Goal: Task Accomplishment & Management: Manage account settings

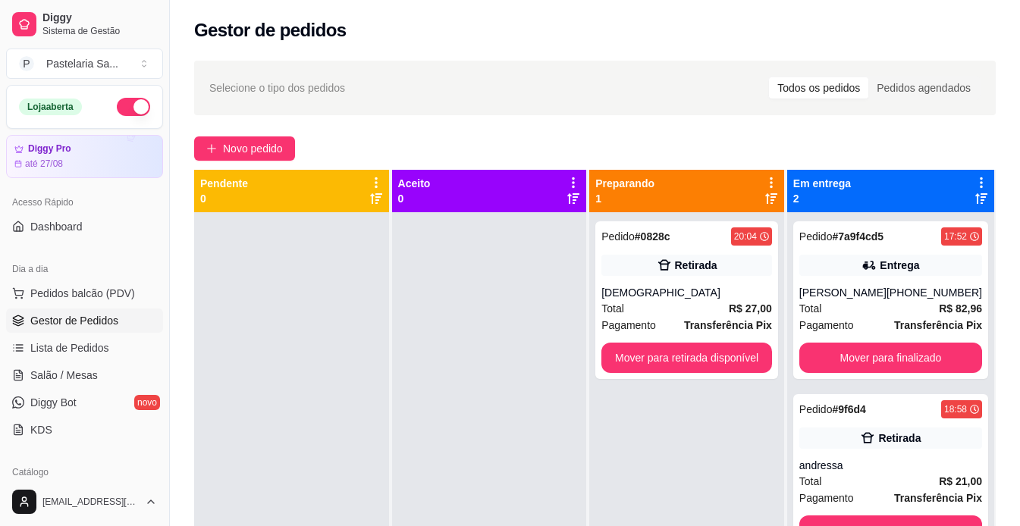
scroll to position [455, 0]
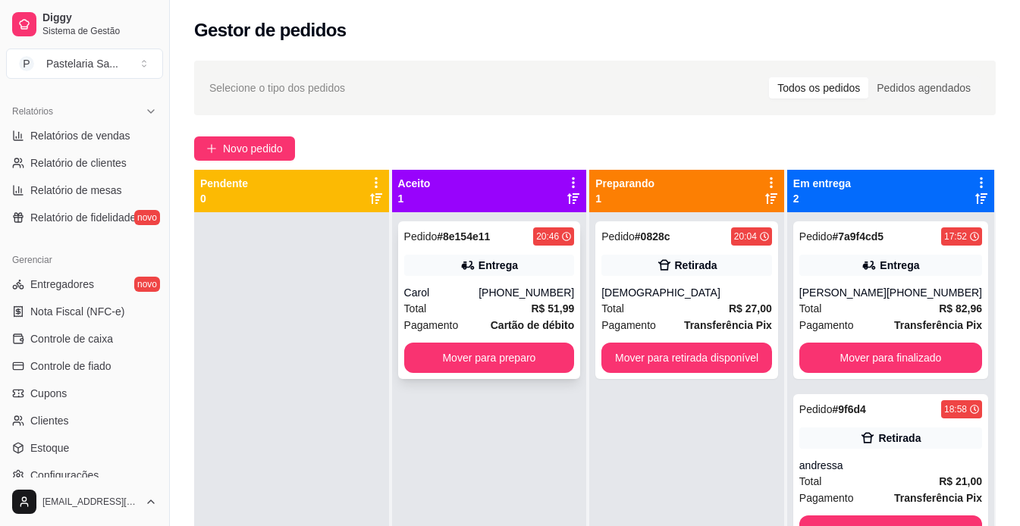
click at [479, 292] on div "Carol" at bounding box center [441, 292] width 75 height 15
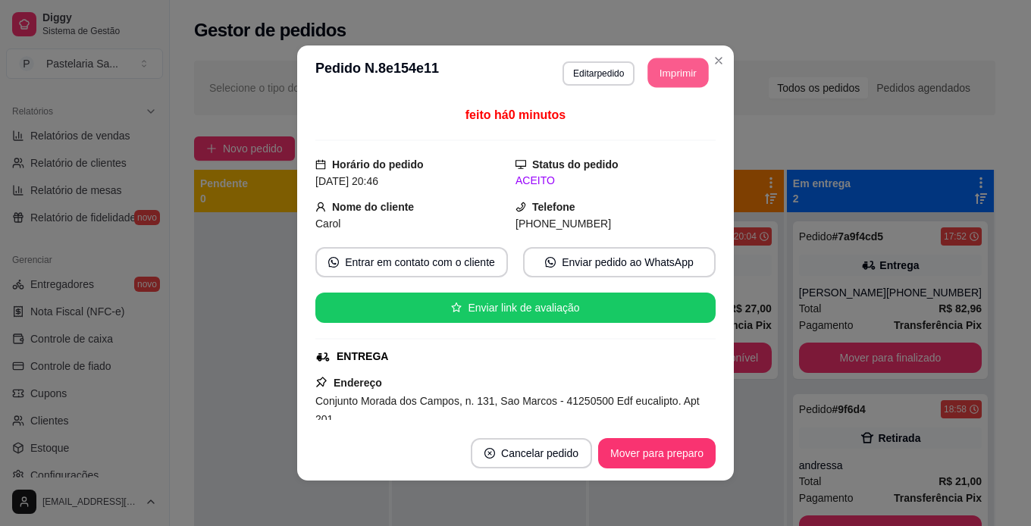
click at [652, 61] on button "Imprimir" at bounding box center [678, 73] width 61 height 30
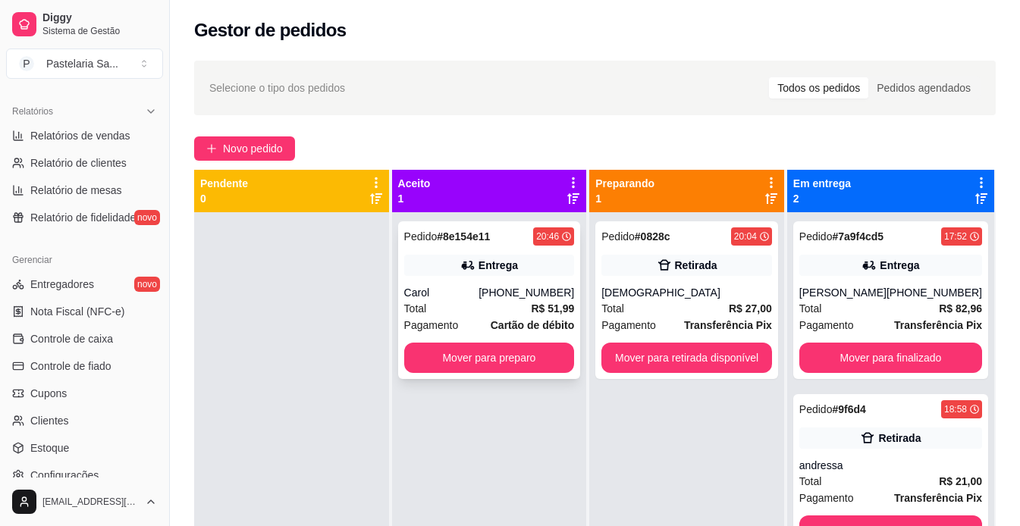
click at [504, 299] on div "[PHONE_NUMBER]" at bounding box center [526, 292] width 96 height 15
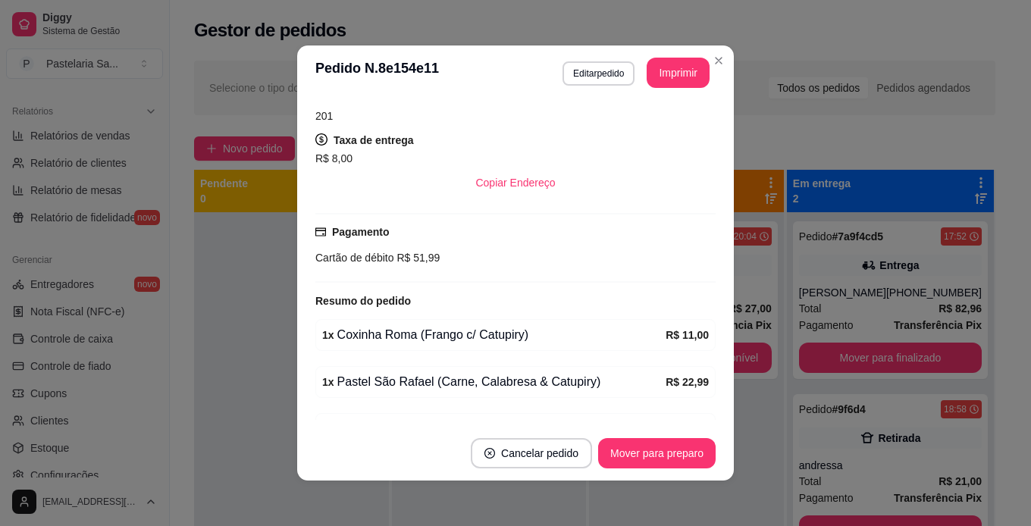
scroll to position [379, 0]
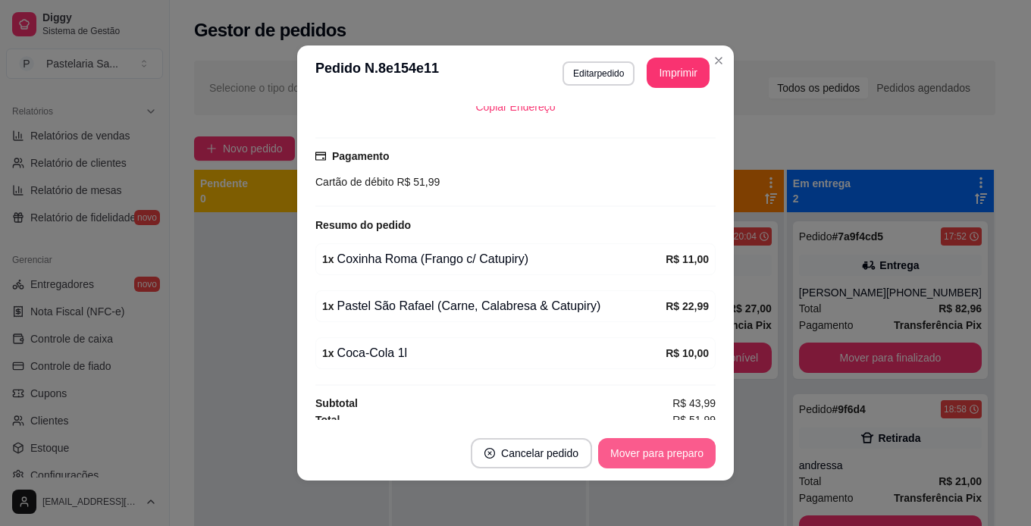
click at [647, 447] on button "Mover para preparo" at bounding box center [656, 453] width 117 height 30
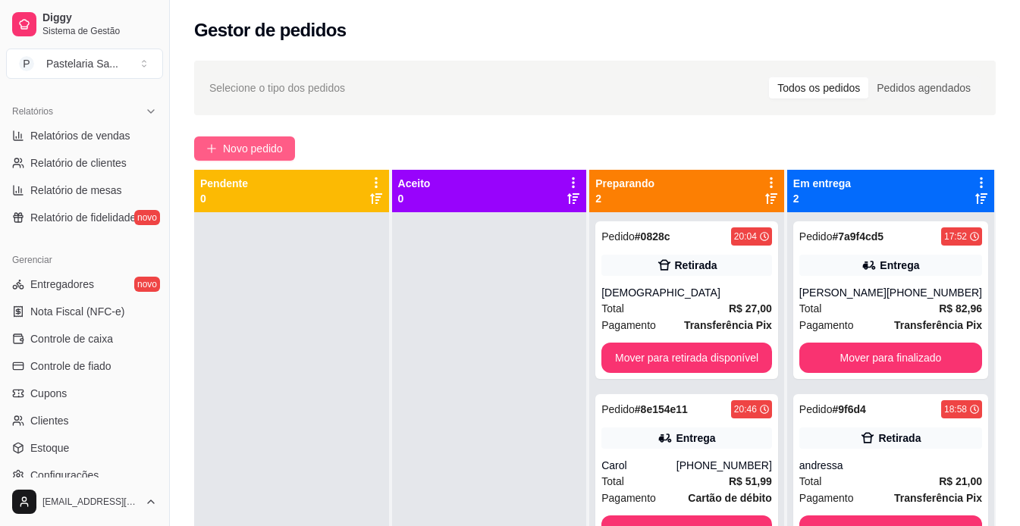
click at [293, 152] on button "Novo pedido" at bounding box center [244, 148] width 101 height 24
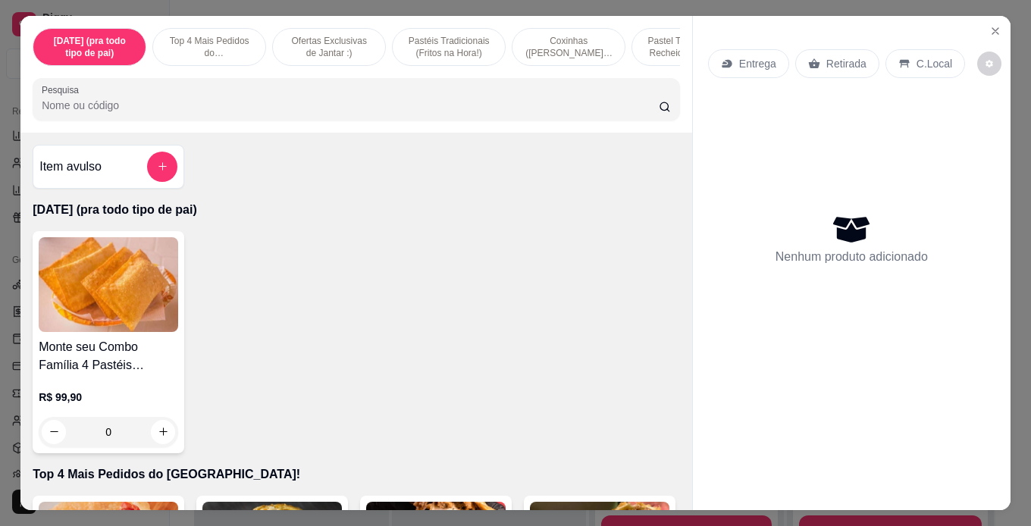
click at [757, 59] on p "Entrega" at bounding box center [757, 63] width 37 height 15
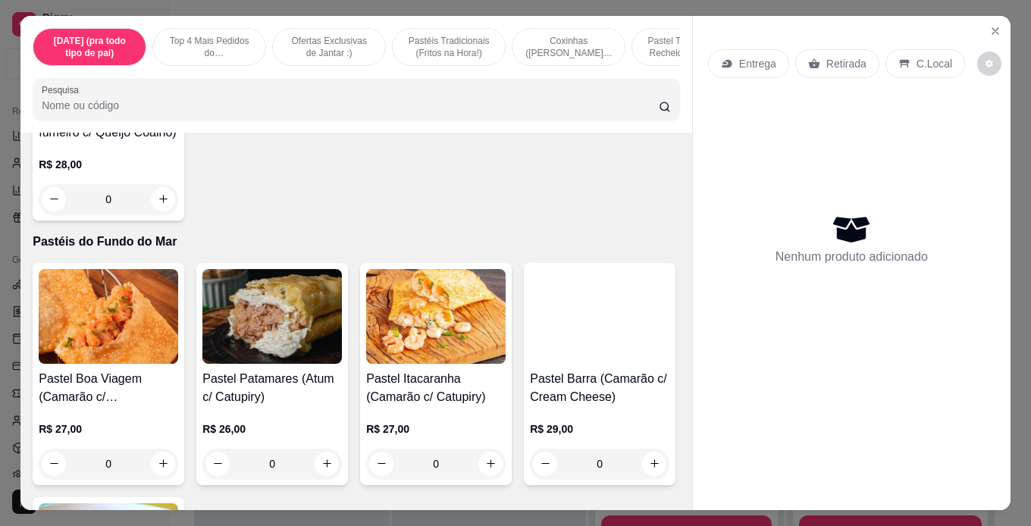
scroll to position [4245, 0]
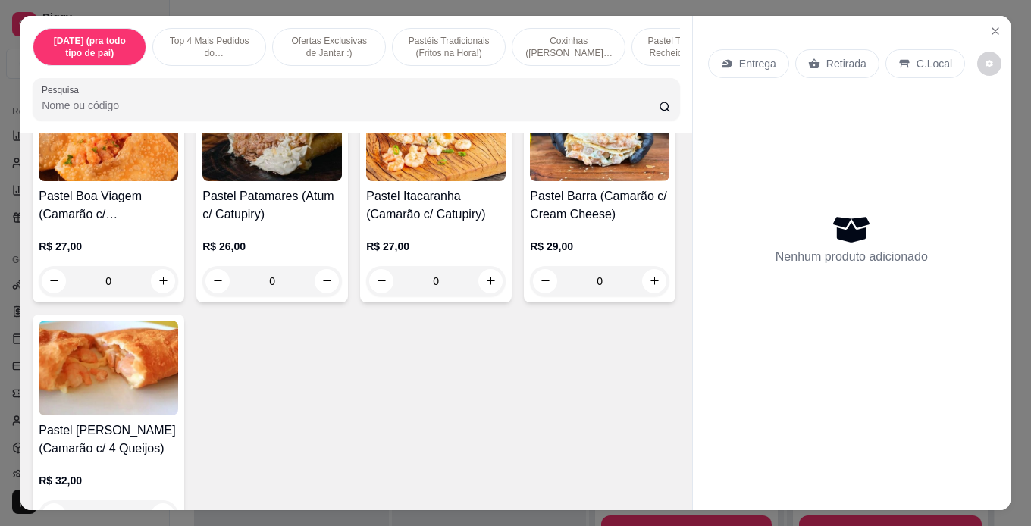
scroll to position [4321, 0]
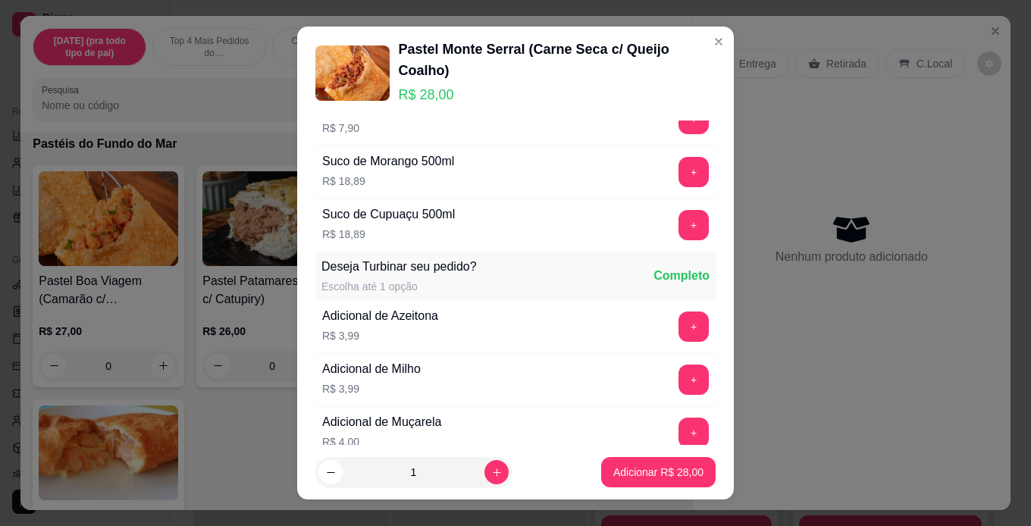
scroll to position [227, 0]
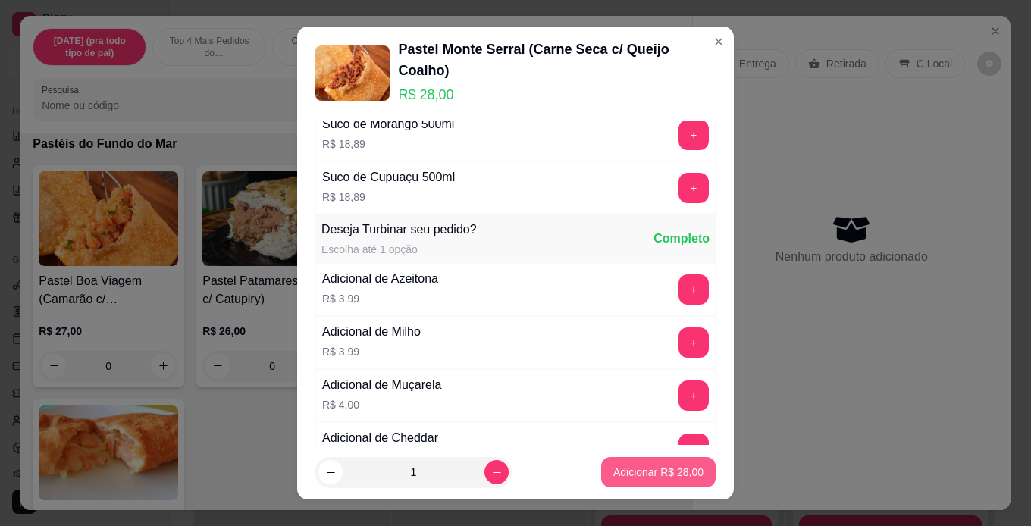
click at [663, 465] on p "Adicionar R$ 28,00" at bounding box center [658, 472] width 90 height 15
type input "1"
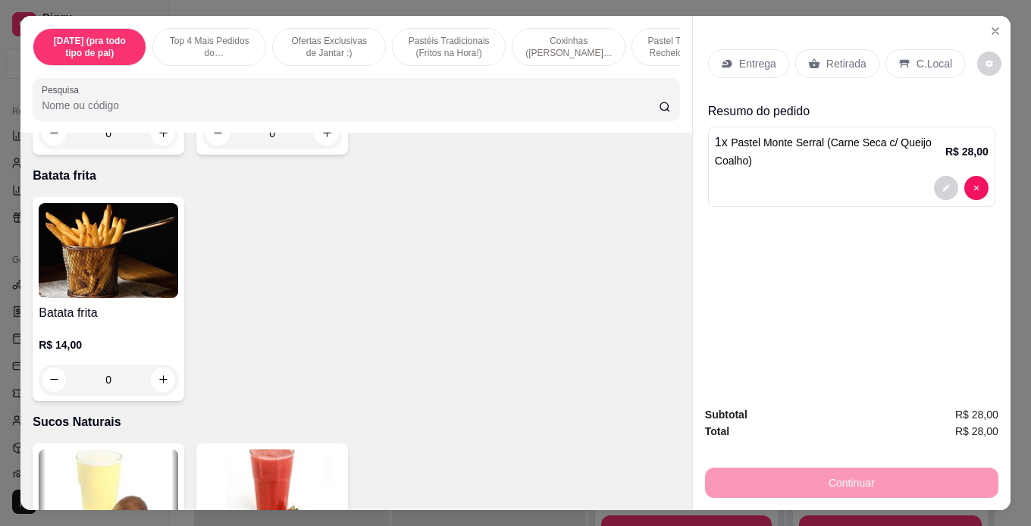
scroll to position [5306, 0]
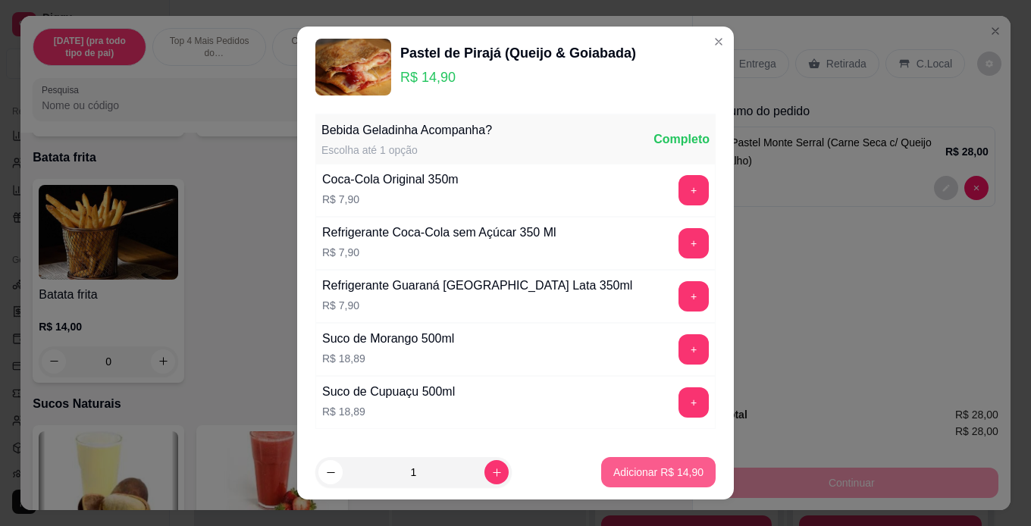
click at [671, 475] on p "Adicionar R$ 14,90" at bounding box center [658, 472] width 90 height 15
type input "1"
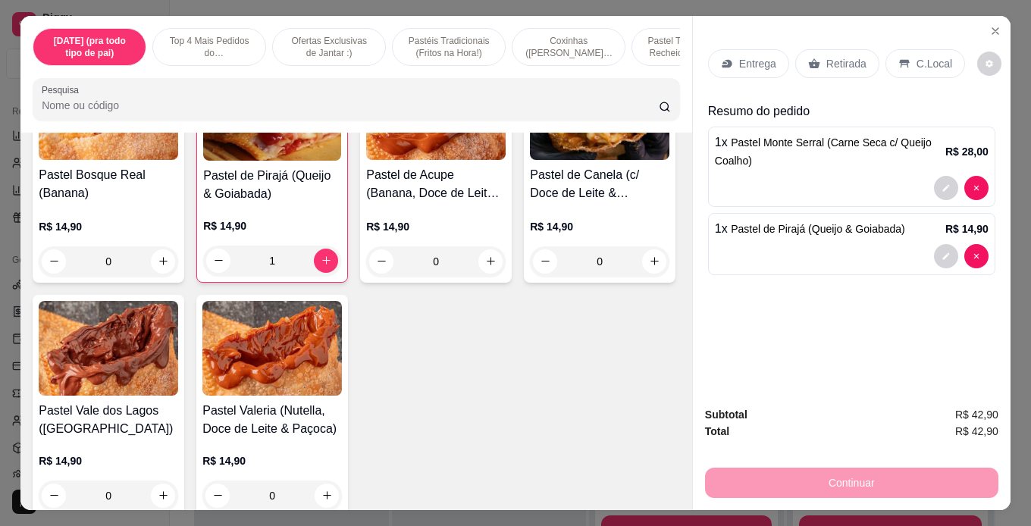
scroll to position [5003, 0]
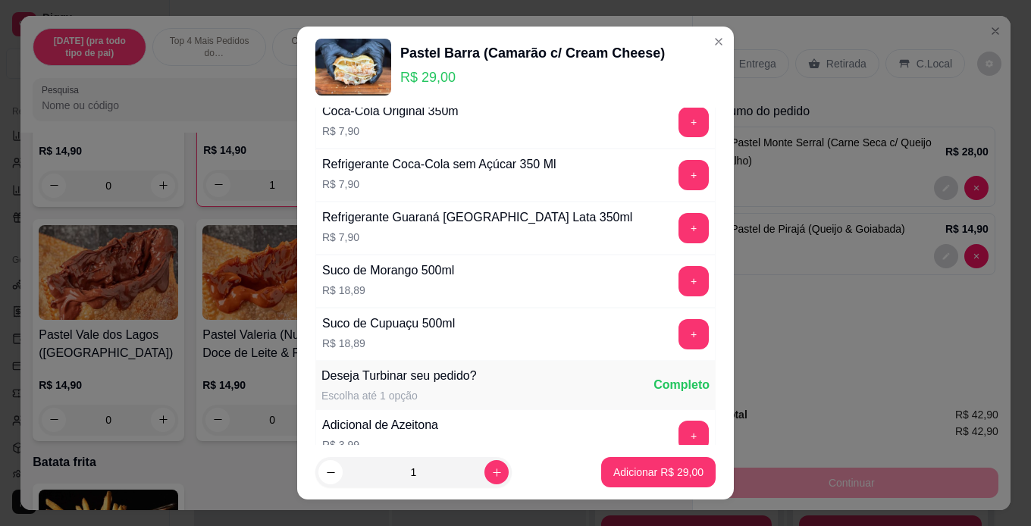
scroll to position [76, 0]
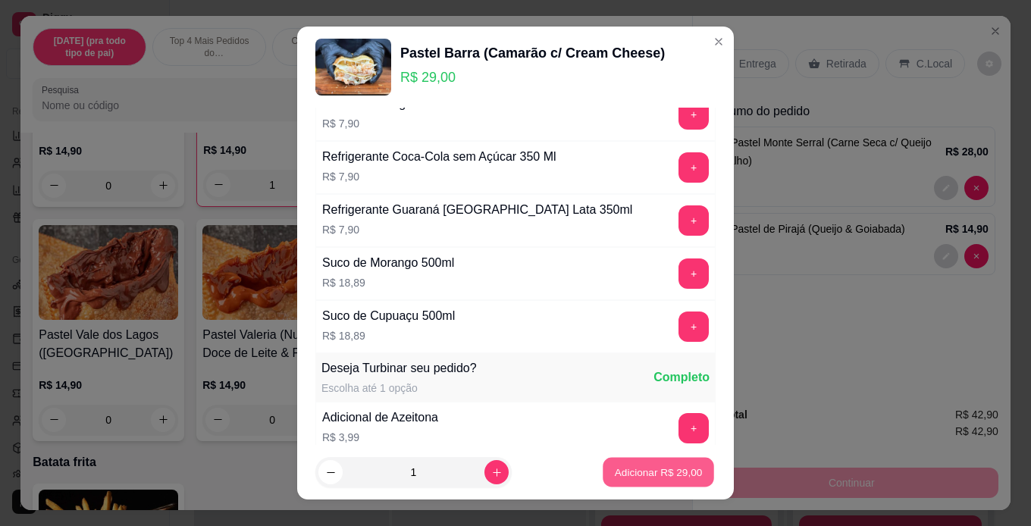
click at [653, 465] on p "Adicionar R$ 29,00" at bounding box center [659, 472] width 88 height 14
type input "1"
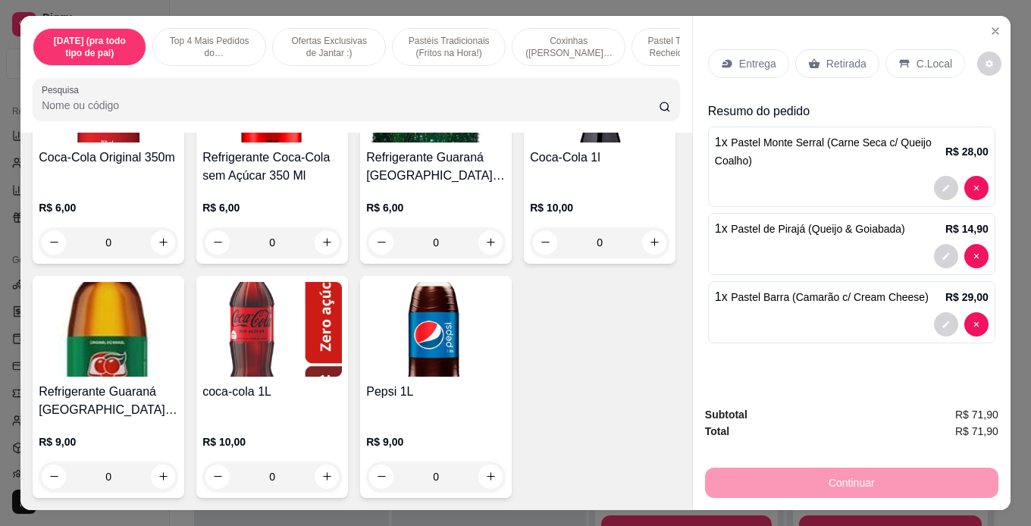
scroll to position [6595, 0]
click at [726, 65] on div "Entrega" at bounding box center [748, 63] width 81 height 29
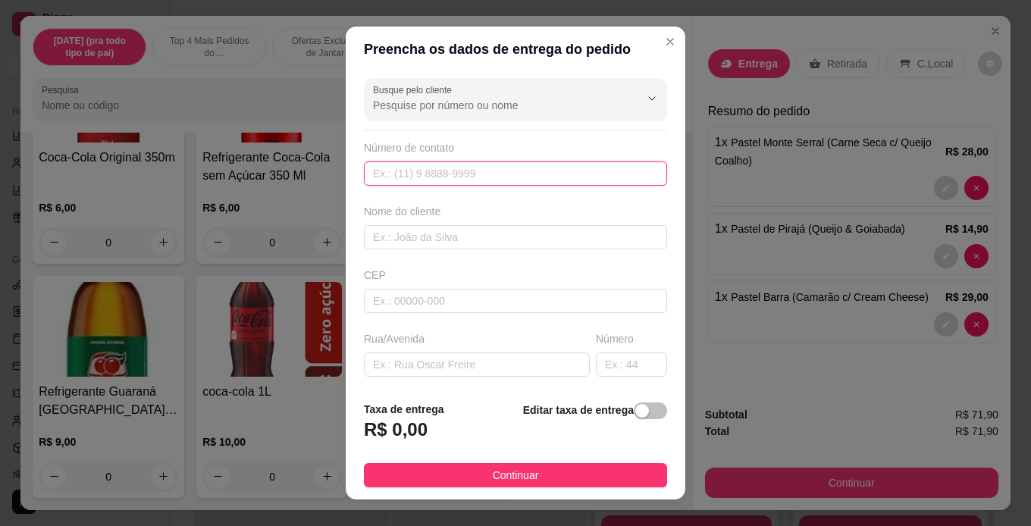
click at [515, 177] on input "text" at bounding box center [515, 173] width 303 height 24
type input "[PHONE_NUMBER]"
click at [481, 248] on input "text" at bounding box center [515, 237] width 303 height 24
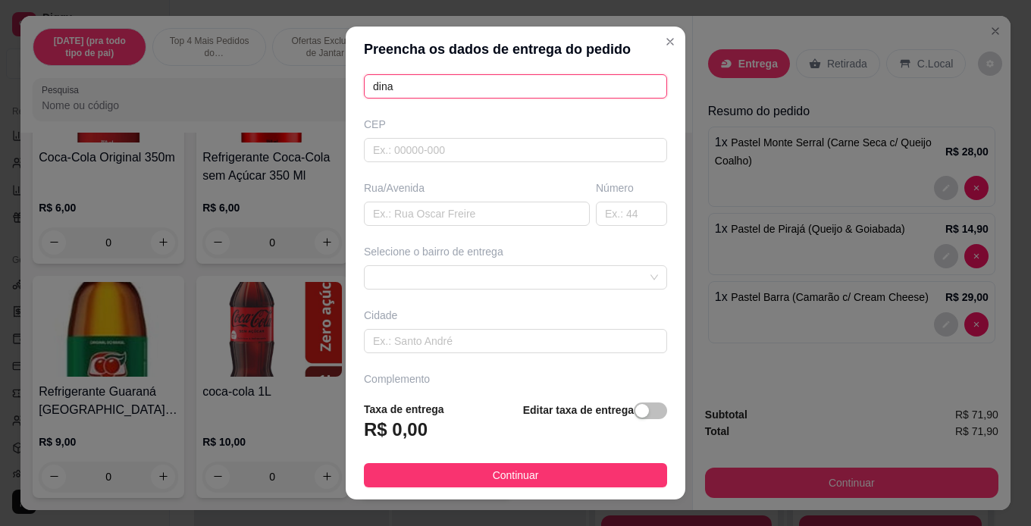
scroll to position [152, 0]
type input "dina"
click at [486, 210] on input "text" at bounding box center [477, 213] width 226 height 24
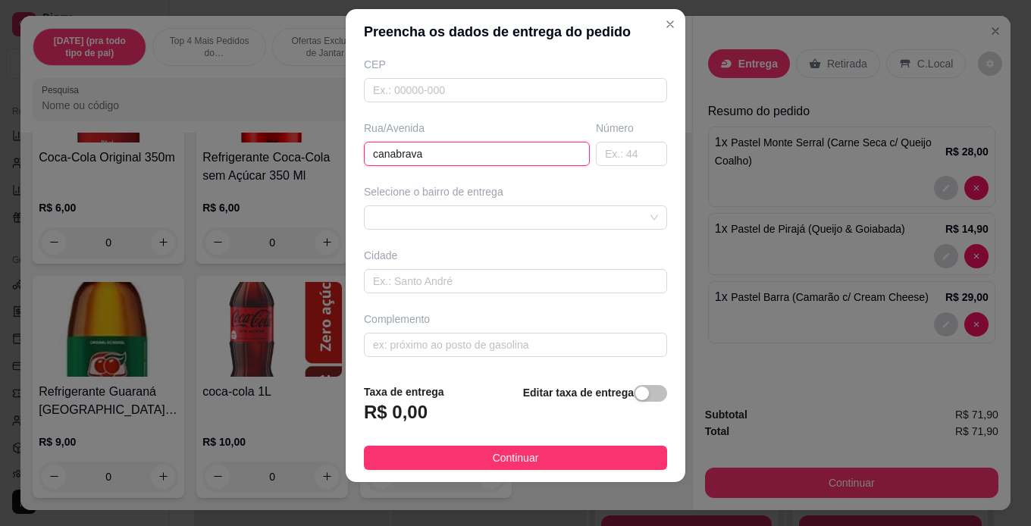
scroll to position [22, 0]
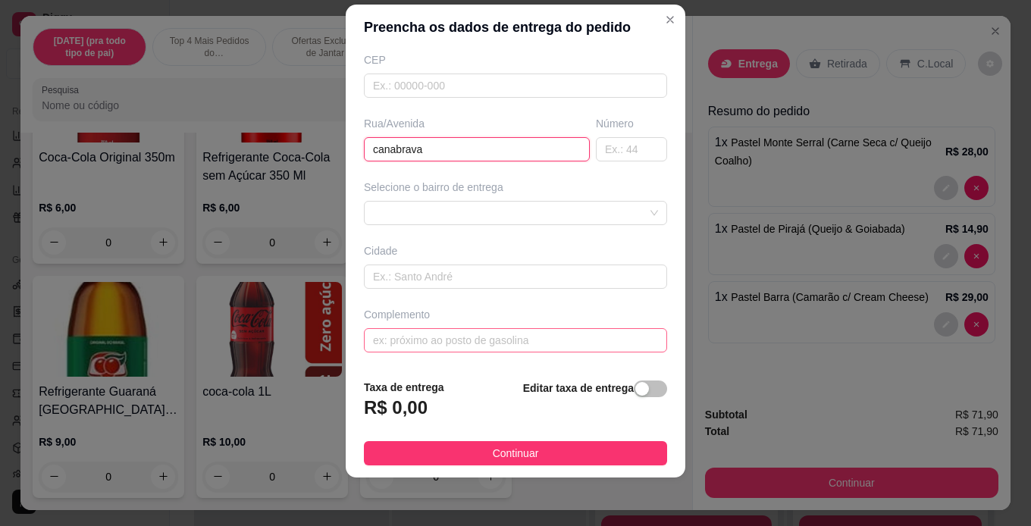
type input "canabrava"
click at [527, 328] on input "text" at bounding box center [515, 340] width 303 height 24
type input "em frente a creche casa da luz n90"
click at [634, 394] on span "button" at bounding box center [650, 389] width 33 height 17
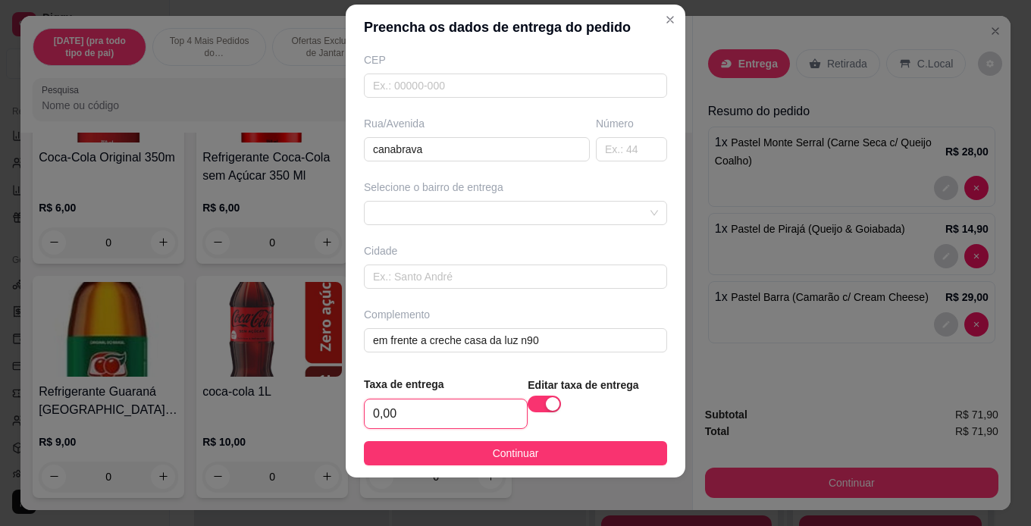
click at [413, 415] on input "0,00" at bounding box center [446, 413] width 162 height 29
type input "7,00"
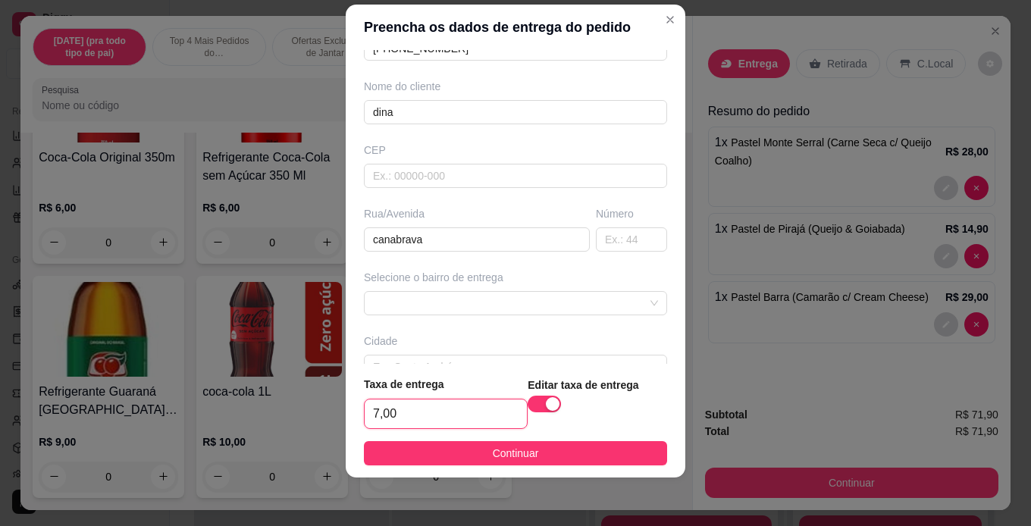
scroll to position [196, 0]
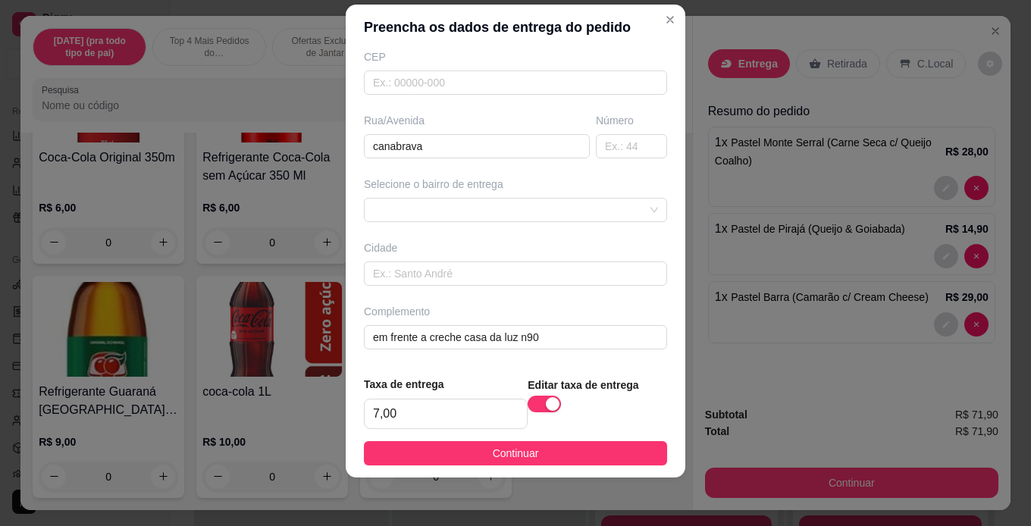
click at [572, 457] on button "Continuar" at bounding box center [515, 453] width 303 height 24
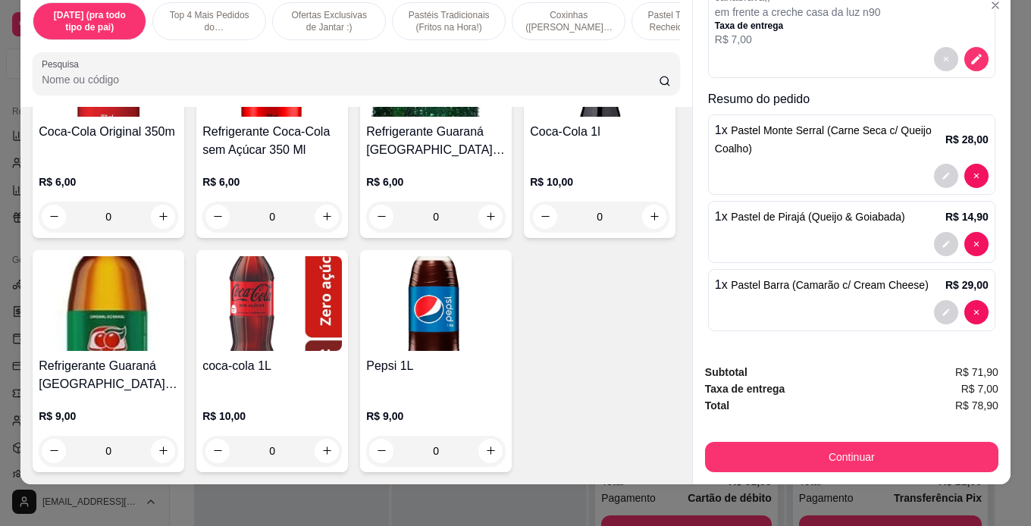
scroll to position [39, 0]
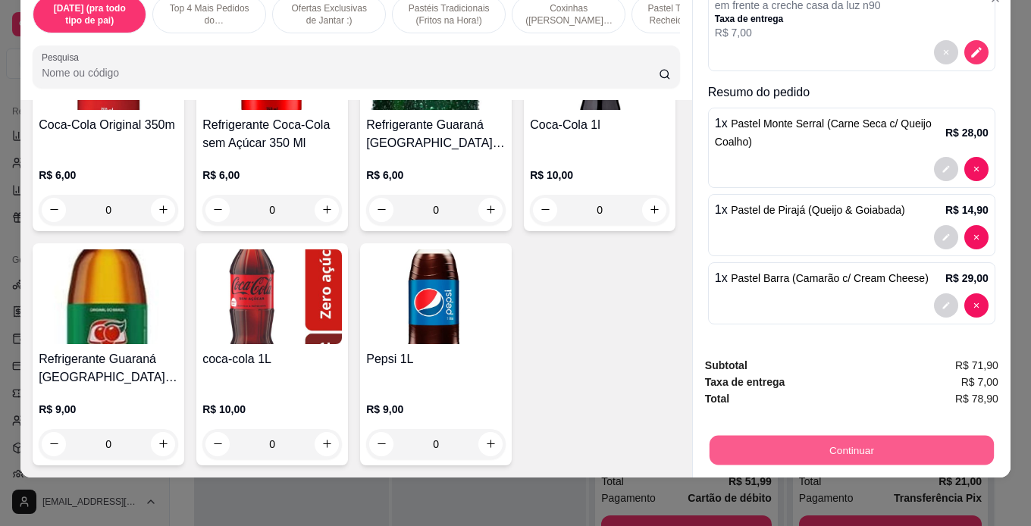
click at [847, 442] on button "Continuar" at bounding box center [852, 451] width 284 height 30
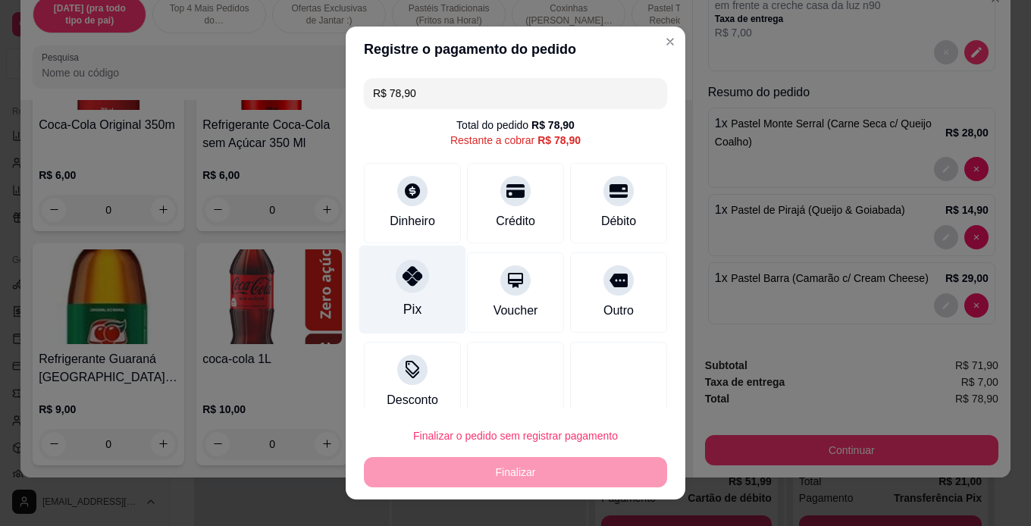
click at [388, 287] on div "Pix" at bounding box center [412, 289] width 107 height 89
type input "R$ 0,00"
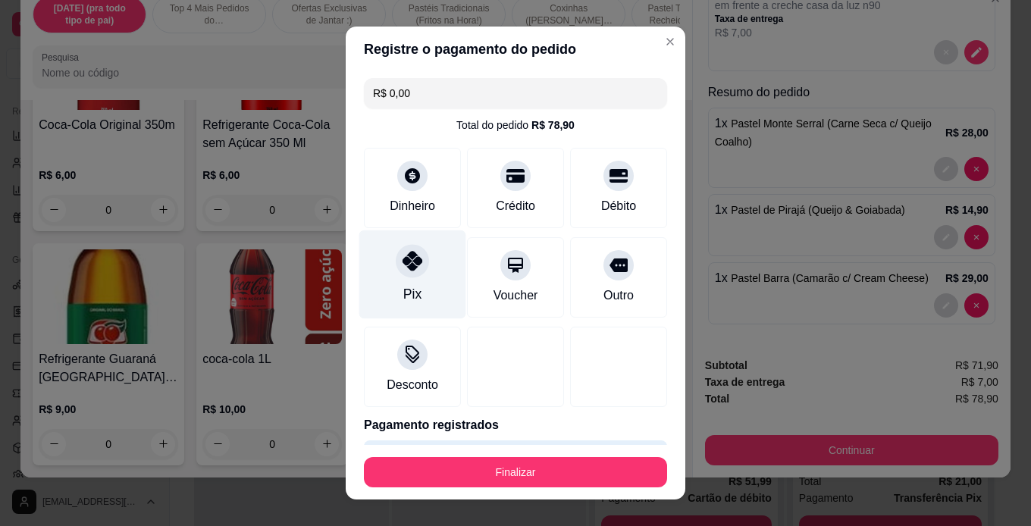
click at [408, 286] on div "Pix" at bounding box center [412, 294] width 18 height 20
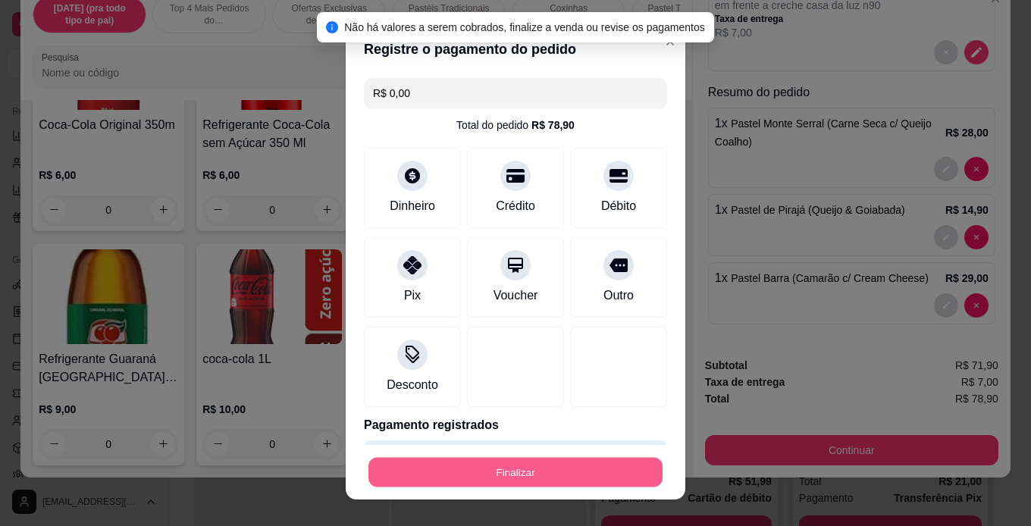
click at [572, 466] on button "Finalizar" at bounding box center [515, 473] width 294 height 30
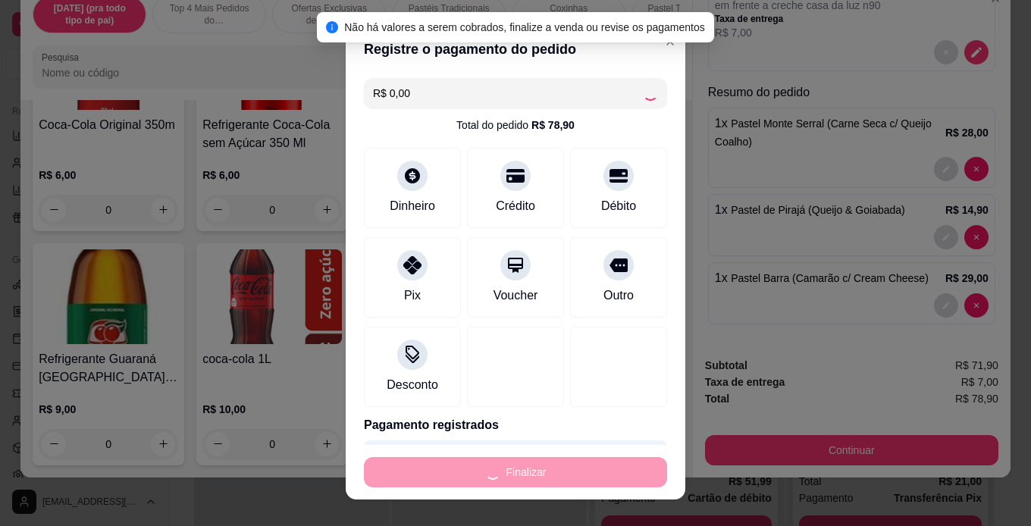
type input "0"
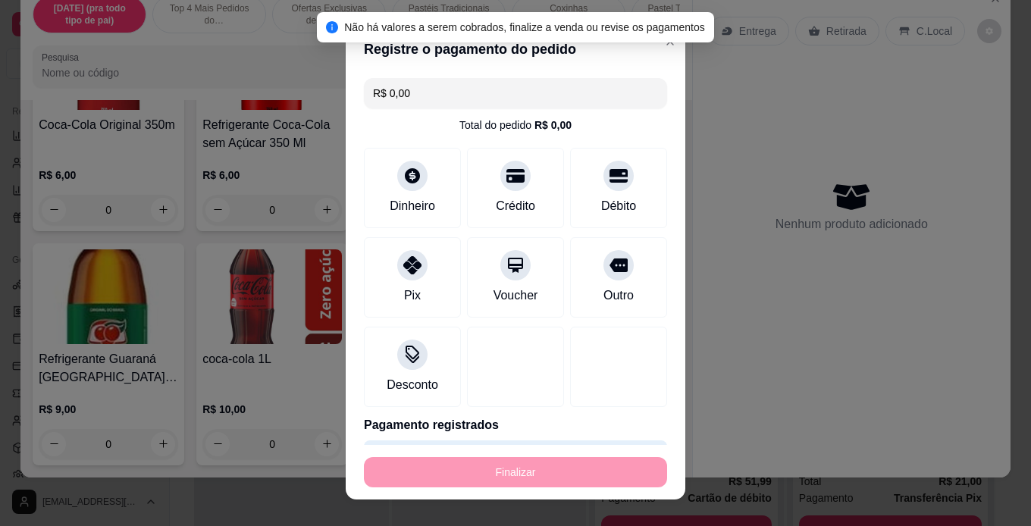
type input "-R$ 78,90"
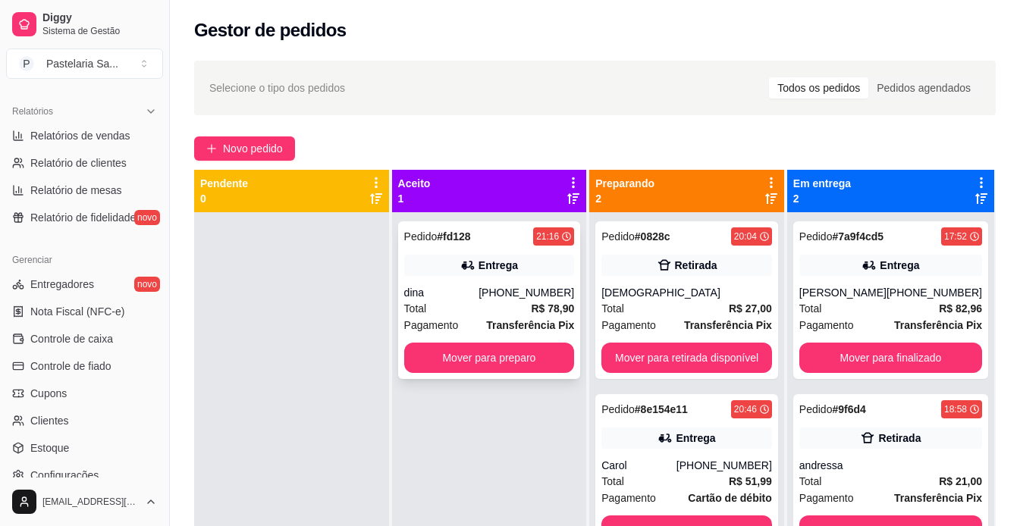
click at [526, 296] on div "[PHONE_NUMBER]" at bounding box center [526, 292] width 96 height 15
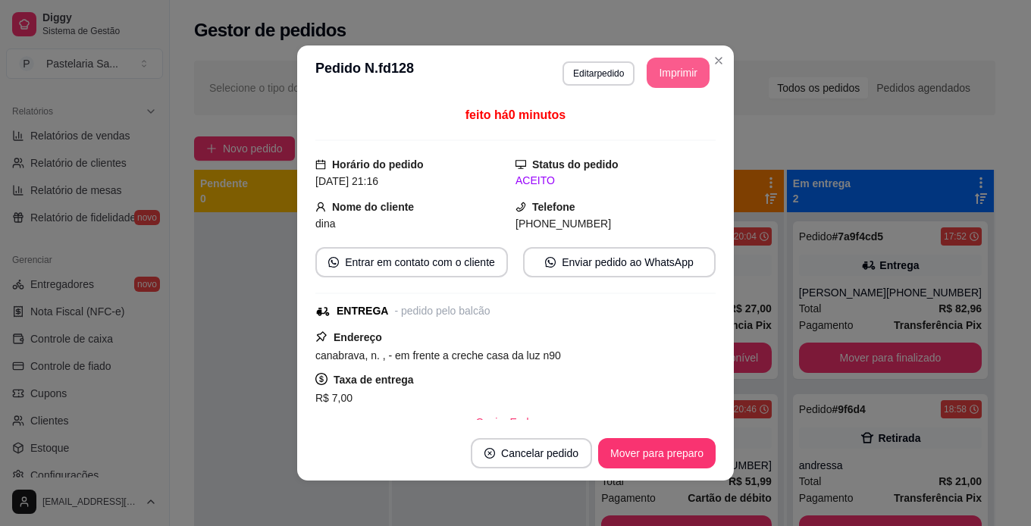
click at [655, 70] on button "Imprimir" at bounding box center [678, 73] width 63 height 30
click at [693, 446] on button "Mover para preparo" at bounding box center [657, 454] width 114 height 30
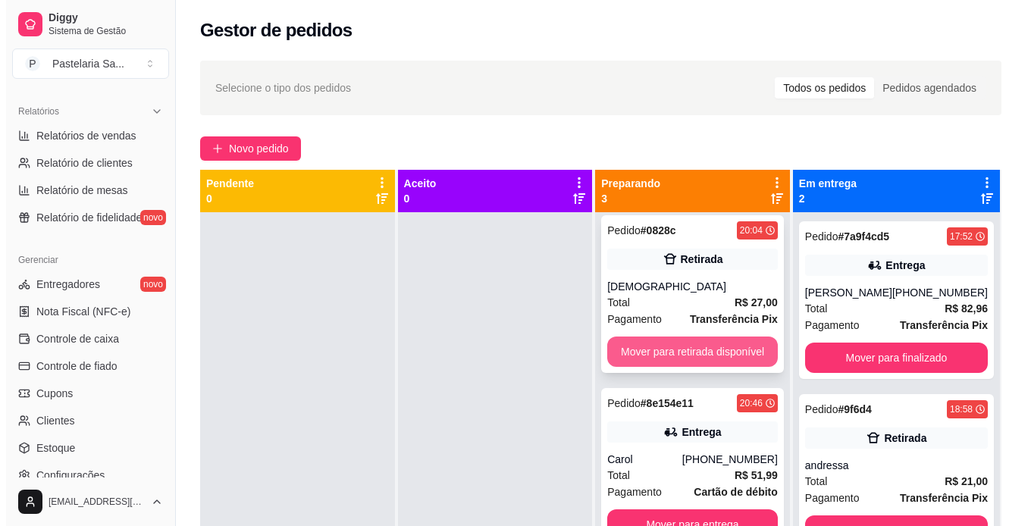
scroll to position [8, 0]
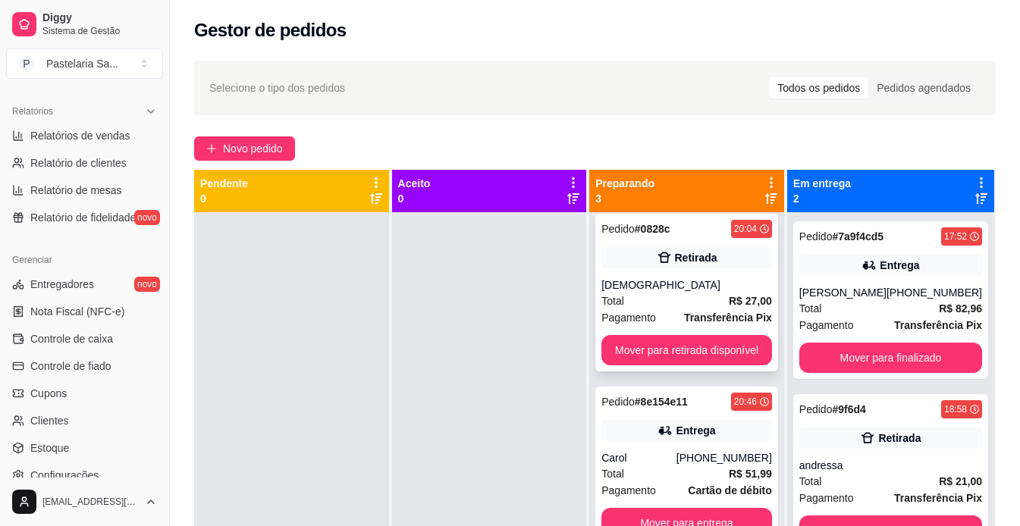
click at [666, 292] on div "[DEMOGRAPHIC_DATA]" at bounding box center [686, 284] width 171 height 15
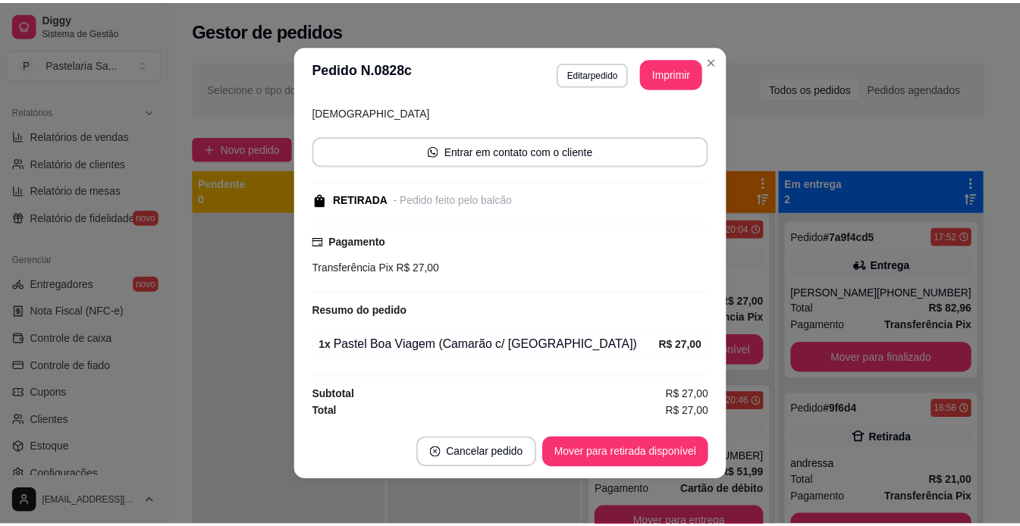
scroll to position [0, 0]
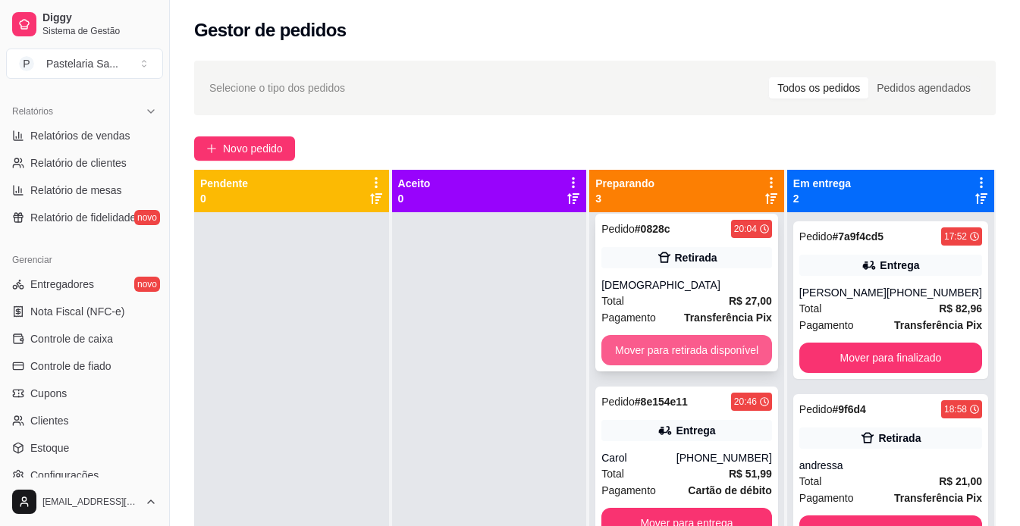
click at [684, 348] on button "Mover para retirada disponível" at bounding box center [686, 350] width 171 height 30
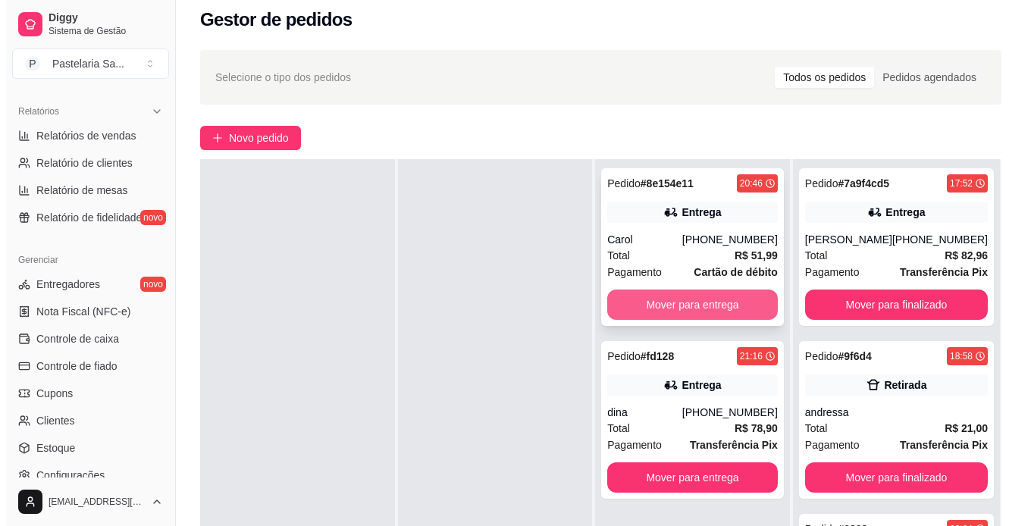
scroll to position [76, 0]
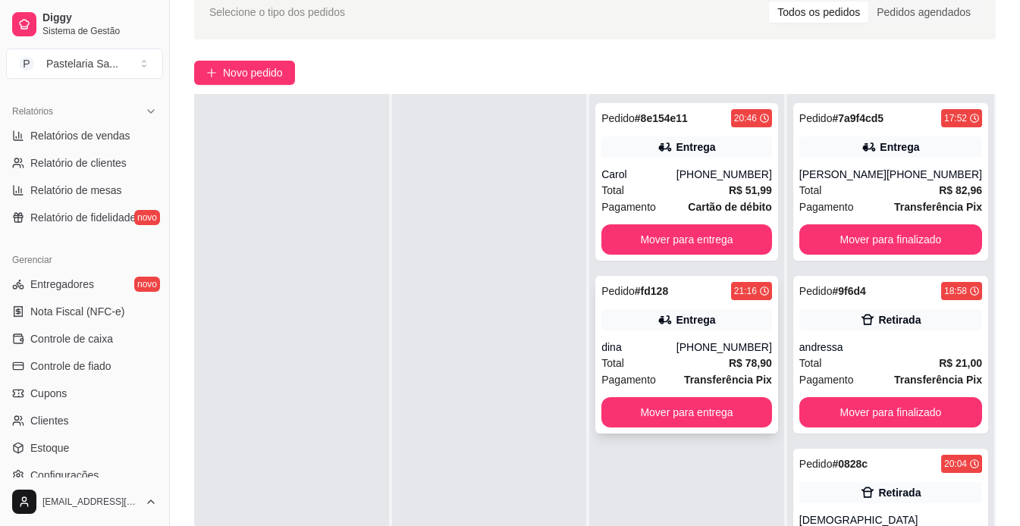
click at [683, 360] on div "Total R$ 78,90" at bounding box center [686, 363] width 171 height 17
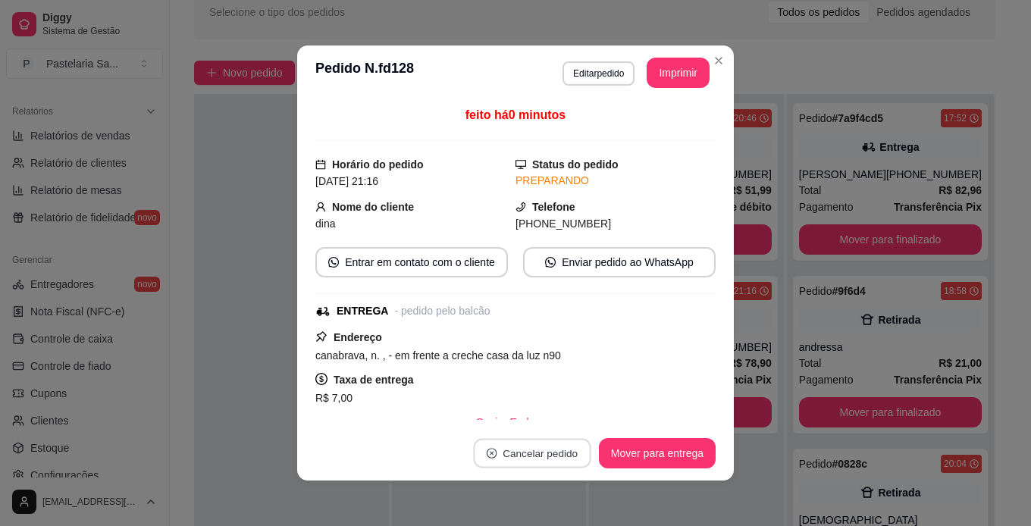
click at [531, 453] on button "Cancelar pedido" at bounding box center [531, 454] width 117 height 30
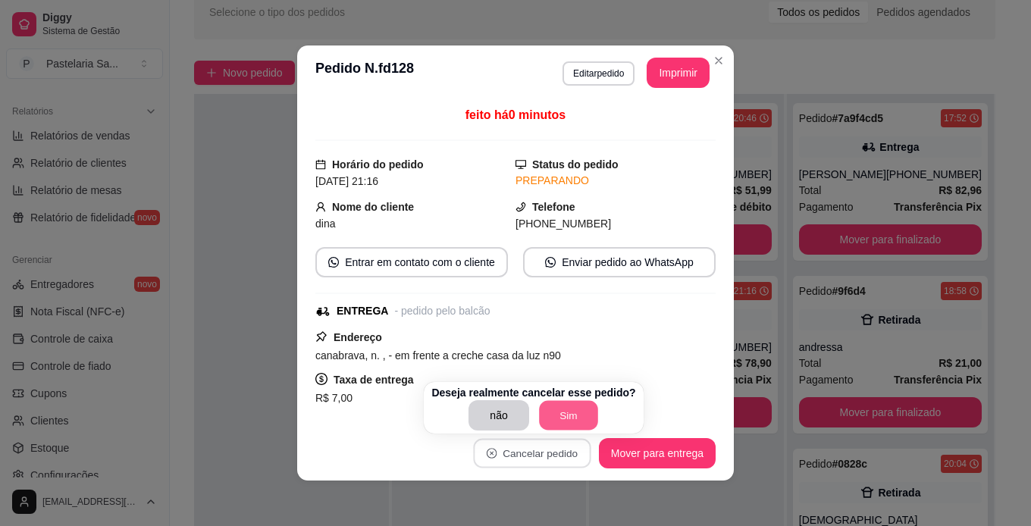
click at [554, 424] on button "Sim" at bounding box center [568, 416] width 59 height 30
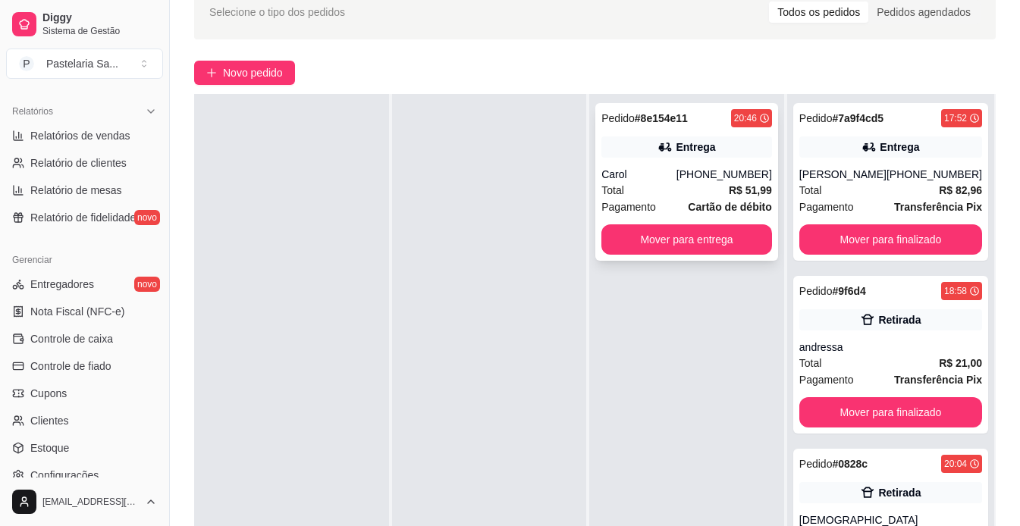
click at [668, 192] on div "Total R$ 51,99" at bounding box center [686, 190] width 171 height 17
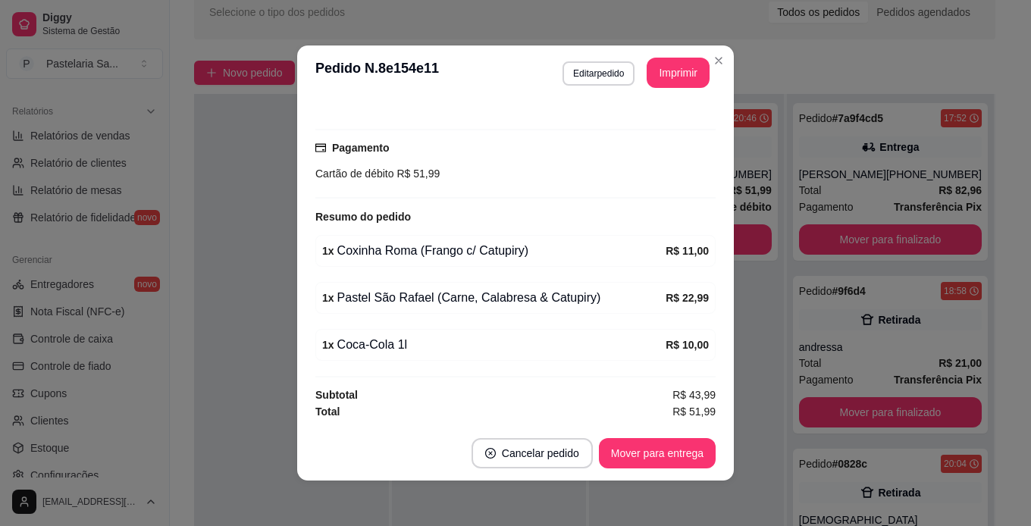
scroll to position [3, 0]
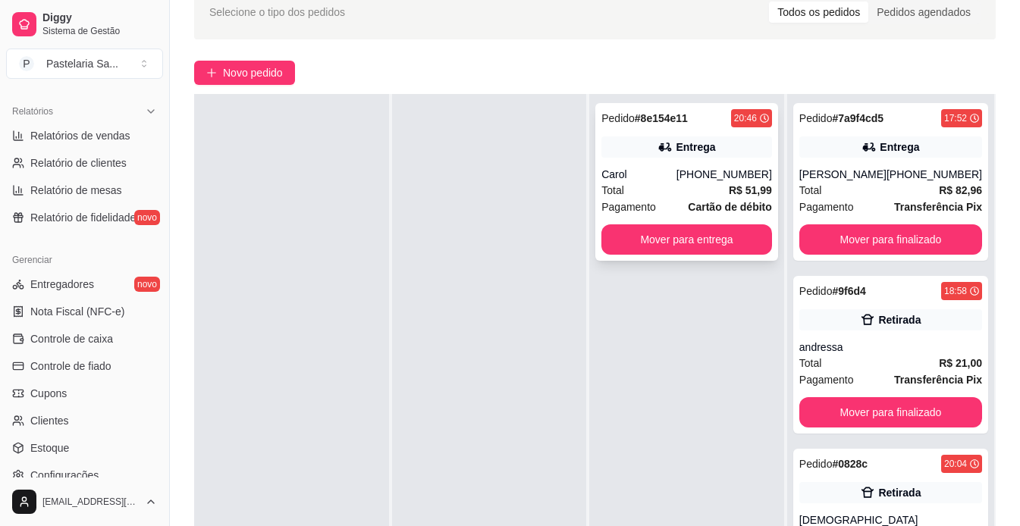
click at [670, 177] on div "Carol" at bounding box center [638, 174] width 75 height 15
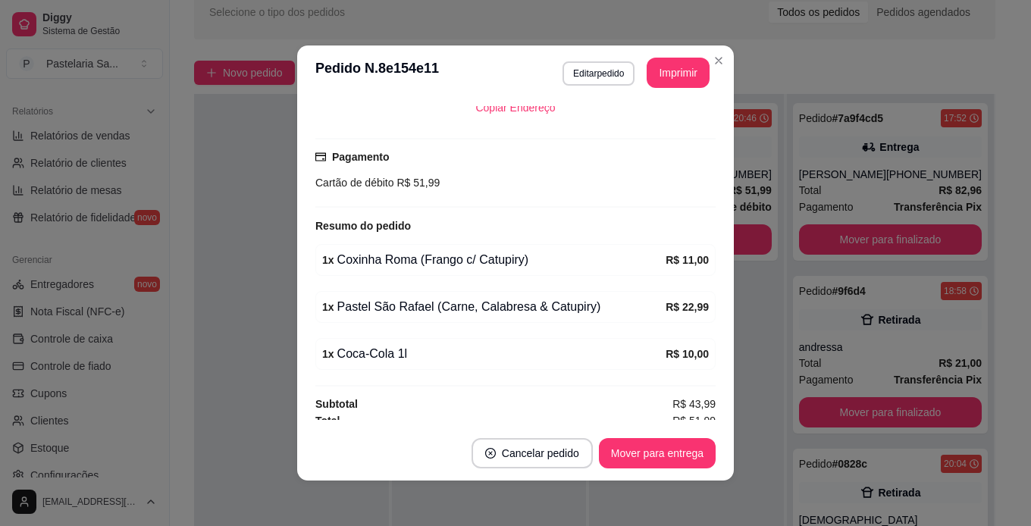
scroll to position [379, 0]
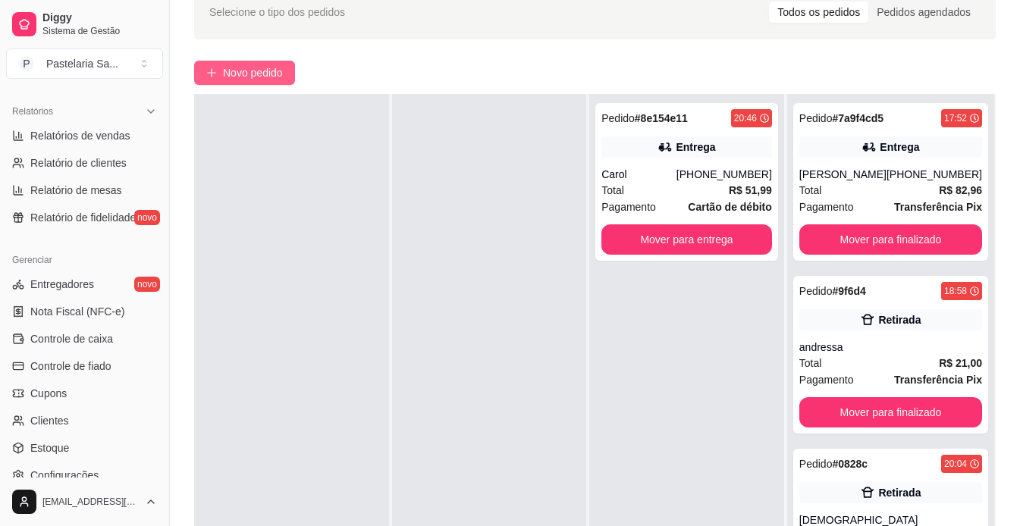
click at [231, 77] on span "Novo pedido" at bounding box center [253, 72] width 60 height 17
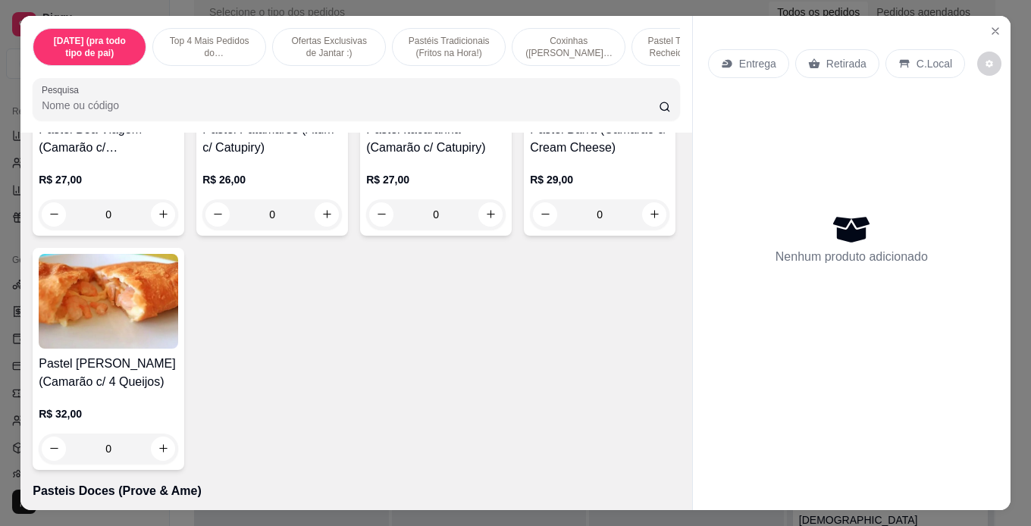
scroll to position [4776, 0]
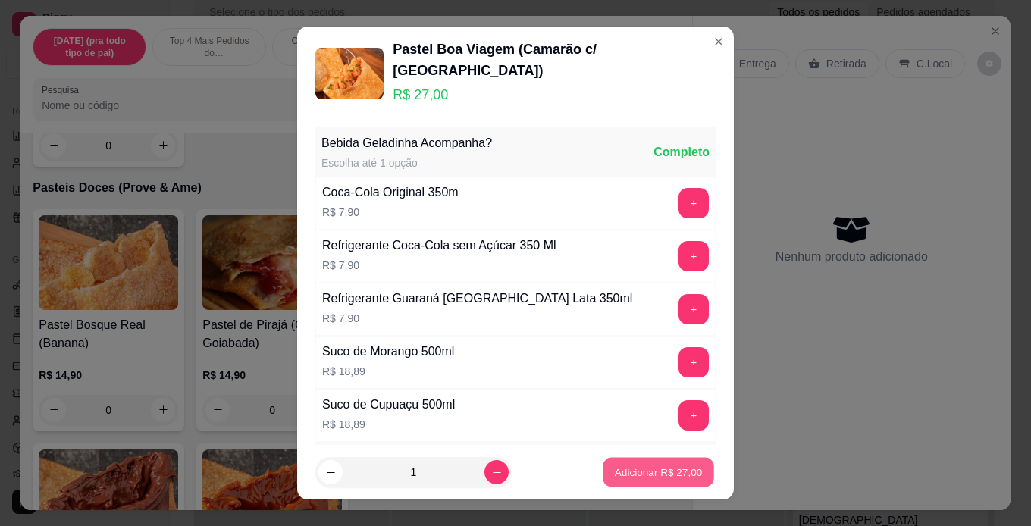
click at [629, 475] on p "Adicionar R$ 27,00" at bounding box center [659, 472] width 88 height 14
type input "1"
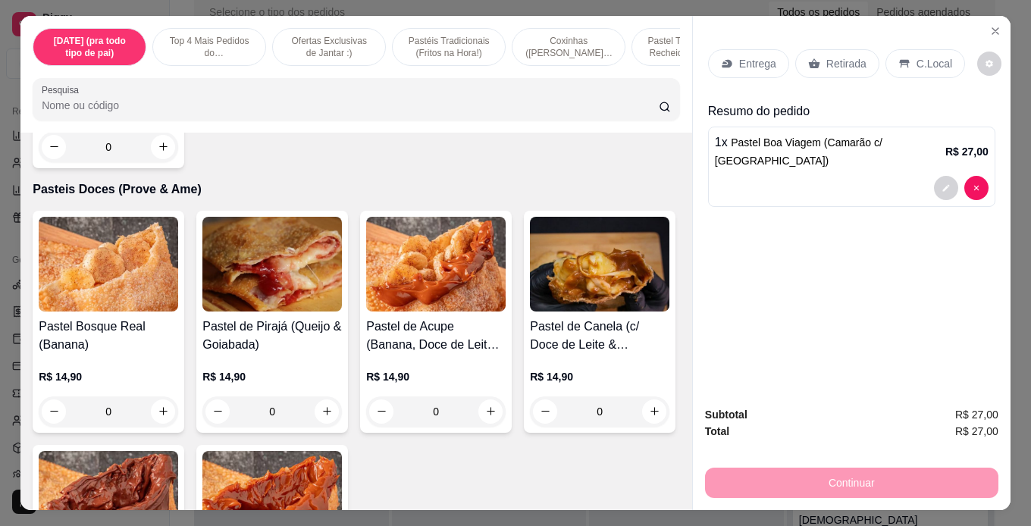
click at [740, 49] on div "Entrega" at bounding box center [748, 63] width 81 height 29
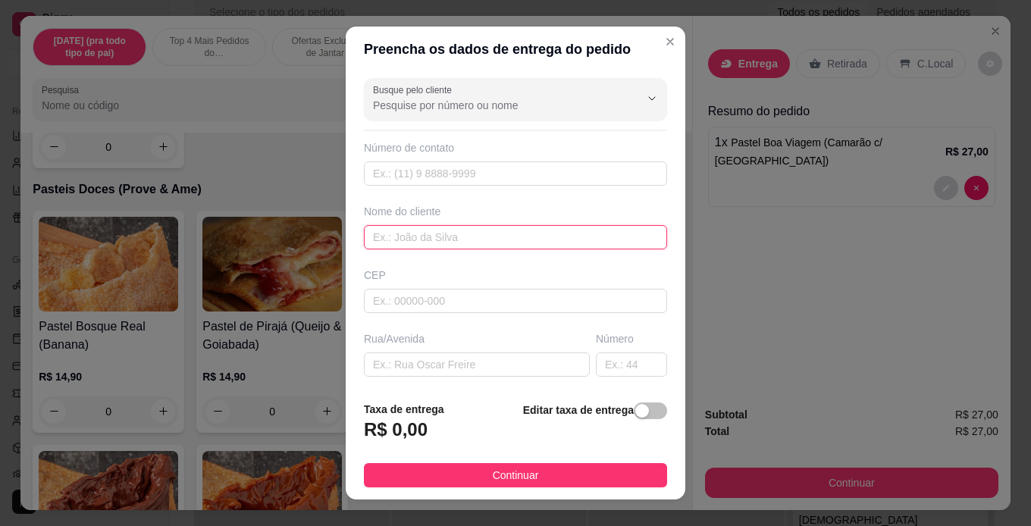
click at [497, 241] on input "text" at bounding box center [515, 237] width 303 height 24
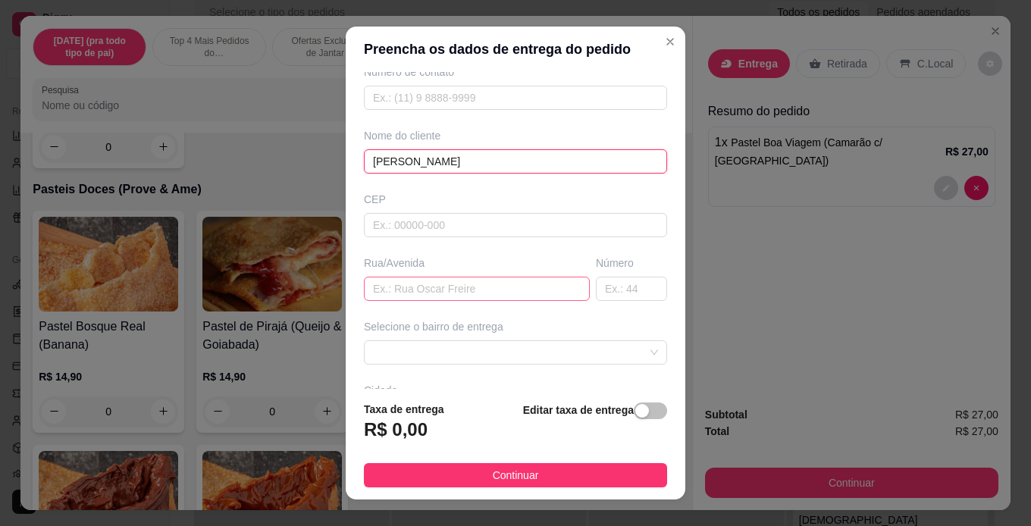
type input "[PERSON_NAME]"
click at [497, 290] on input "text" at bounding box center [477, 289] width 226 height 24
type input "[GEOGRAPHIC_DATA] travessa [GEOGRAPHIC_DATA]"
click at [635, 415] on div "button" at bounding box center [642, 411] width 14 height 14
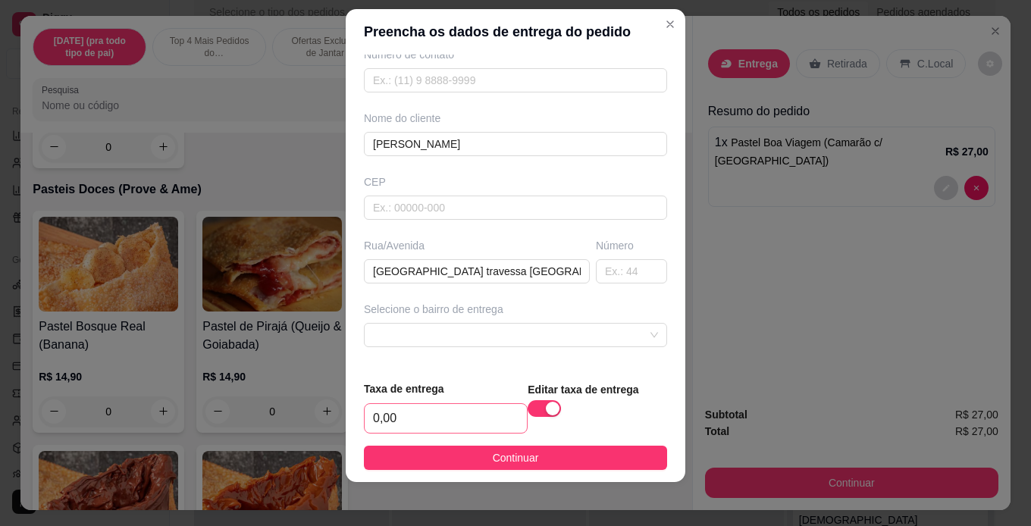
scroll to position [22, 0]
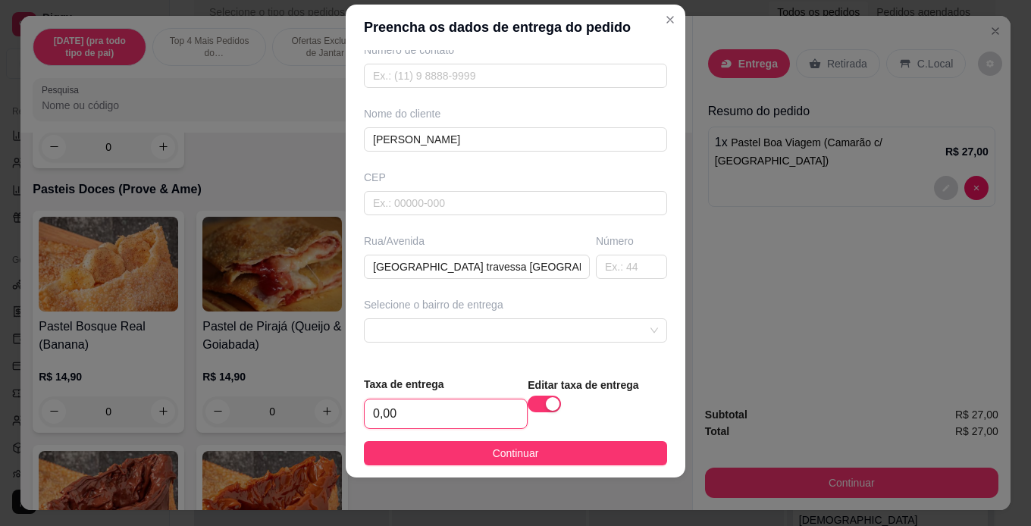
click at [471, 412] on input "0,00" at bounding box center [446, 413] width 162 height 29
type input "9,00"
click at [464, 80] on input "text" at bounding box center [515, 76] width 303 height 24
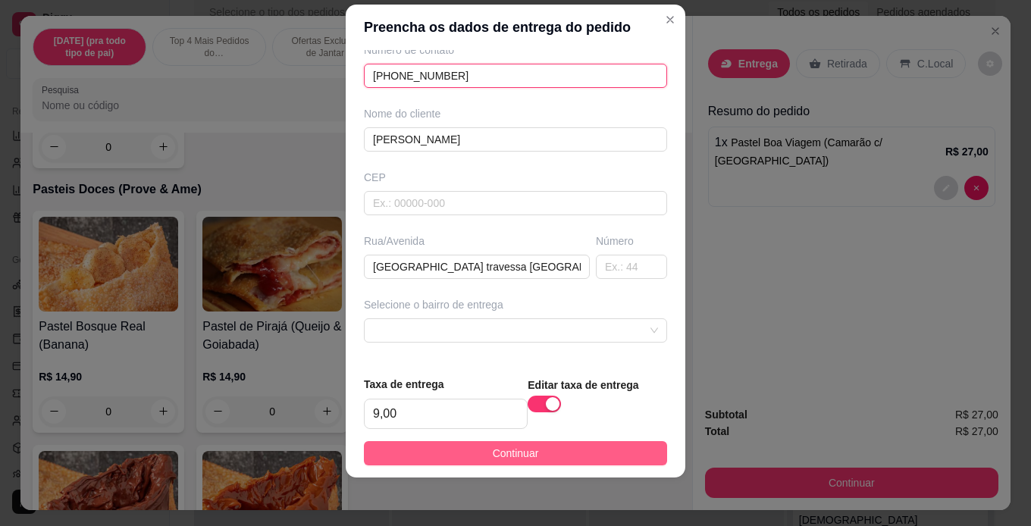
type input "[PHONE_NUMBER]"
click at [608, 453] on button "Continuar" at bounding box center [515, 453] width 303 height 24
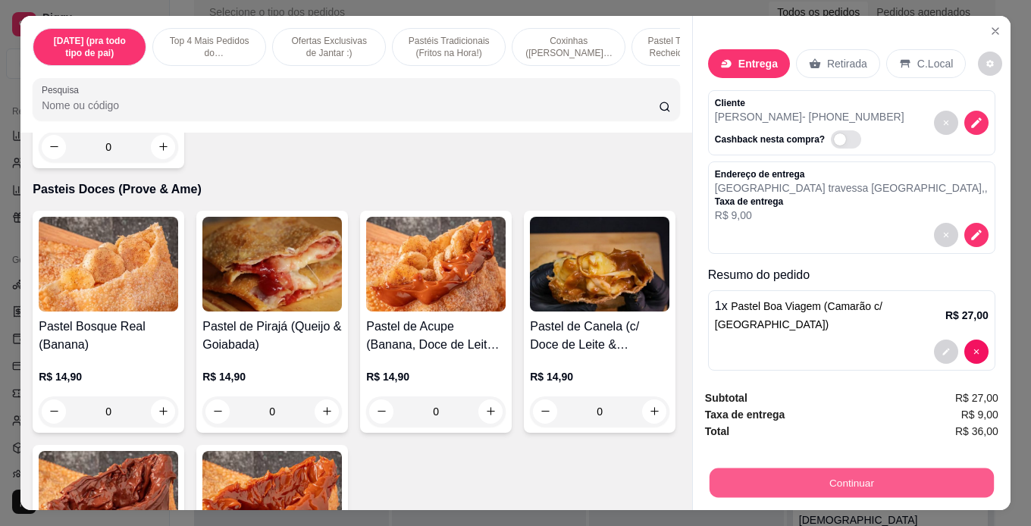
click at [851, 478] on button "Continuar" at bounding box center [852, 483] width 284 height 30
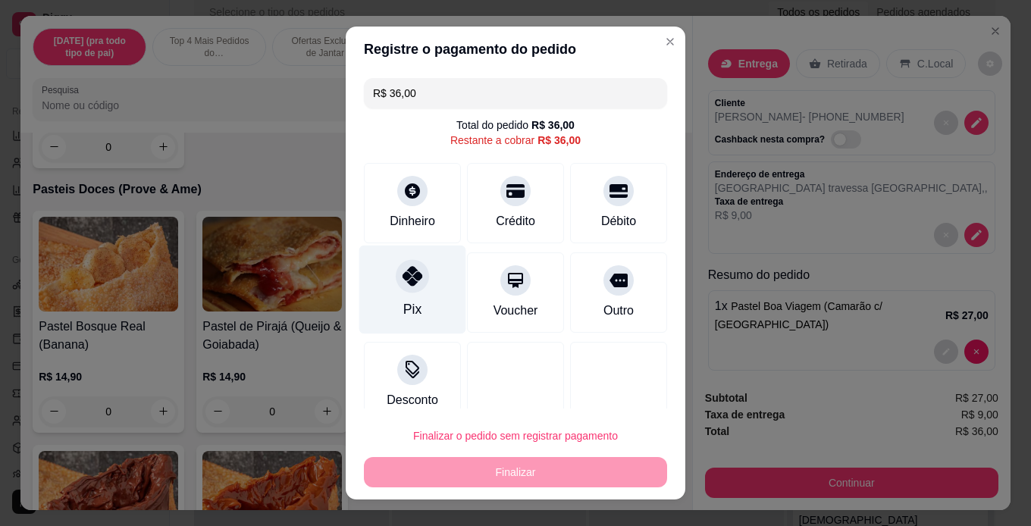
click at [378, 303] on div "Pix" at bounding box center [412, 289] width 107 height 89
type input "R$ 0,00"
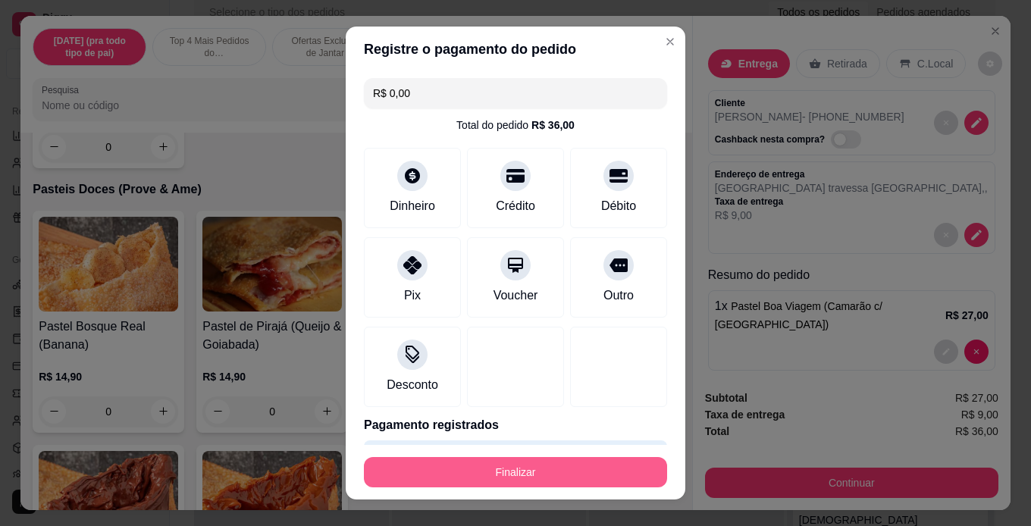
click at [546, 458] on button "Finalizar" at bounding box center [515, 472] width 303 height 30
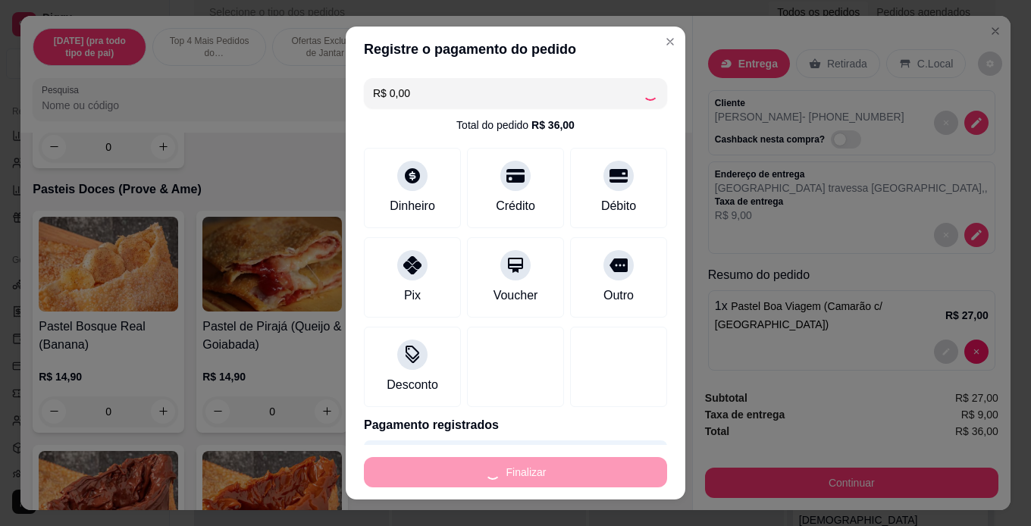
type input "0"
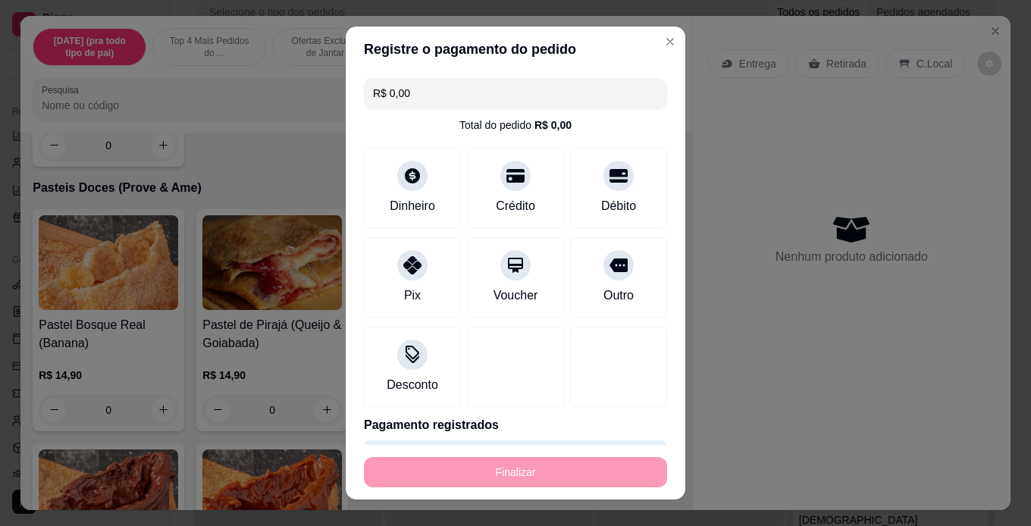
type input "-R$ 36,00"
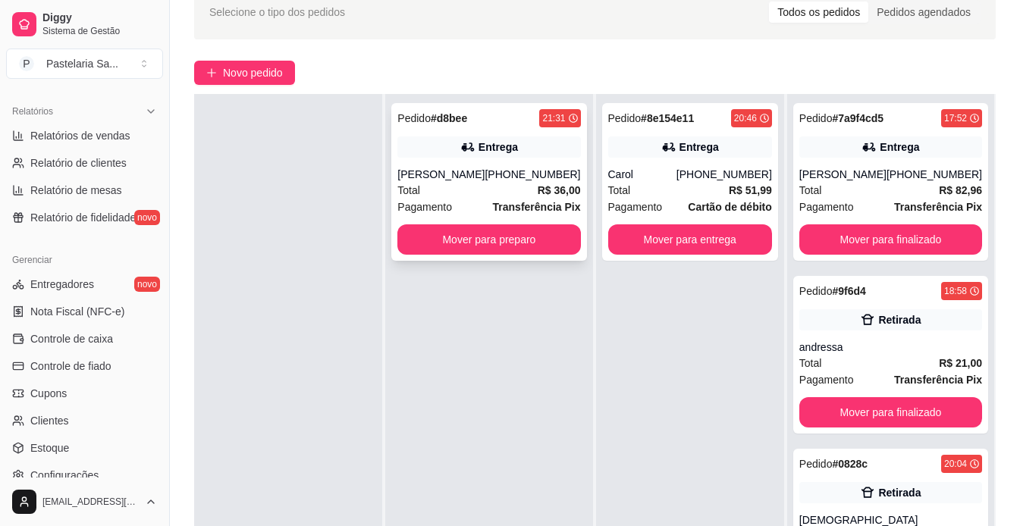
click at [518, 158] on div "Pedido # d8bee 21:31 Entrega jeferson [PHONE_NUMBER] Total R$ 36,00 Pagamento T…" at bounding box center [488, 182] width 195 height 158
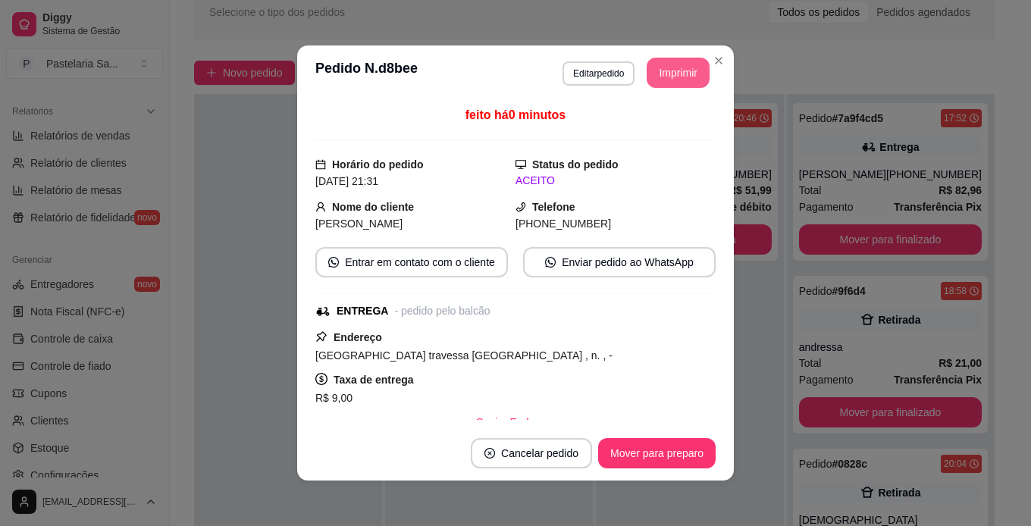
click at [669, 64] on button "Imprimir" at bounding box center [678, 73] width 63 height 30
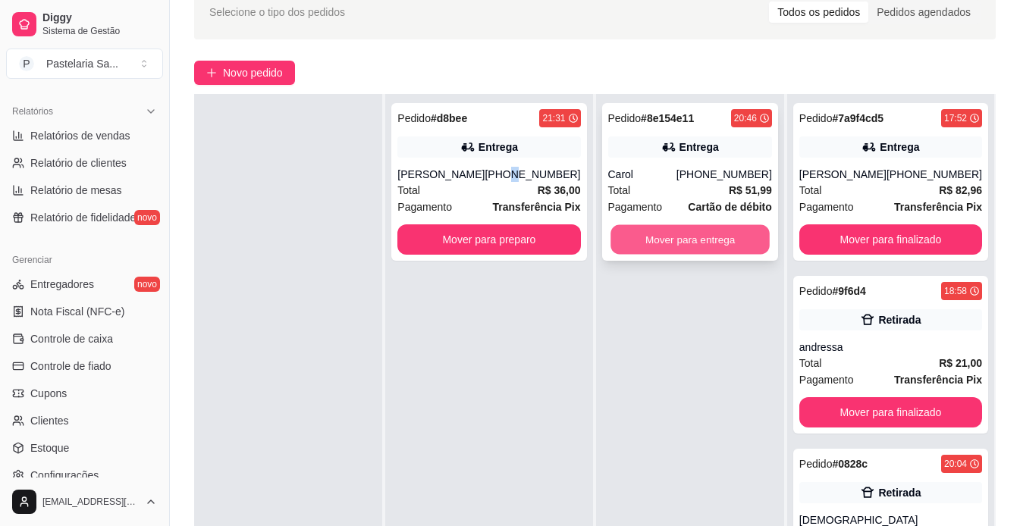
click at [672, 243] on button "Mover para entrega" at bounding box center [689, 240] width 159 height 30
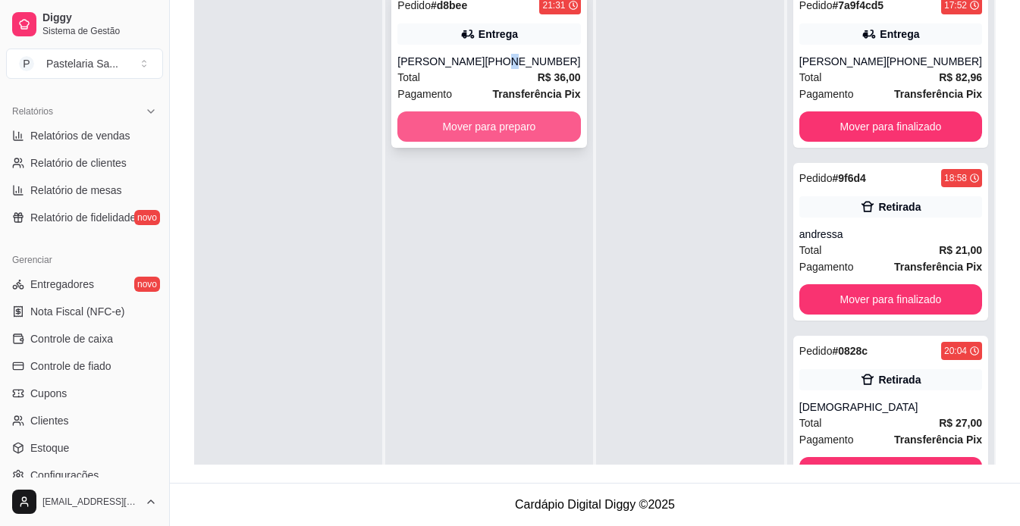
click at [521, 126] on button "Mover para preparo" at bounding box center [488, 126] width 183 height 30
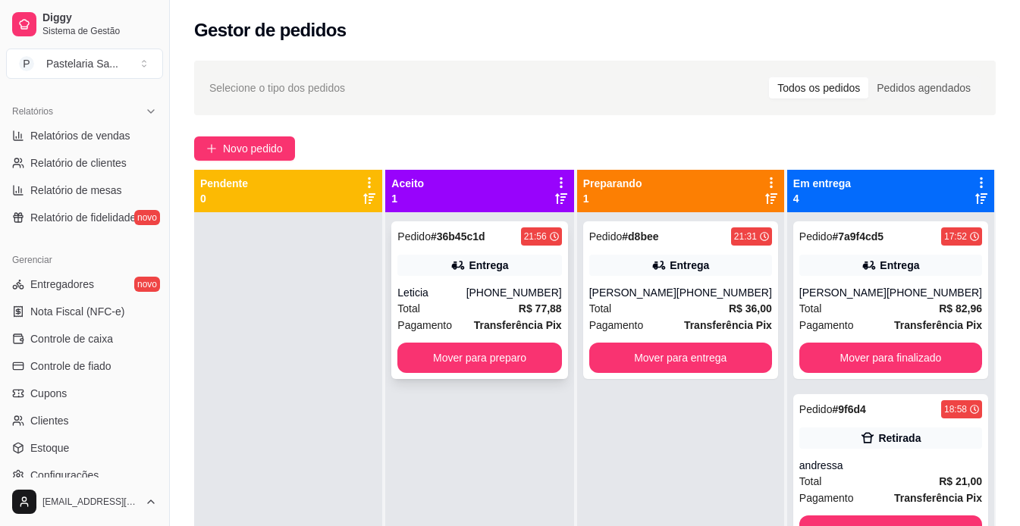
click at [525, 271] on div "Entrega" at bounding box center [479, 265] width 164 height 21
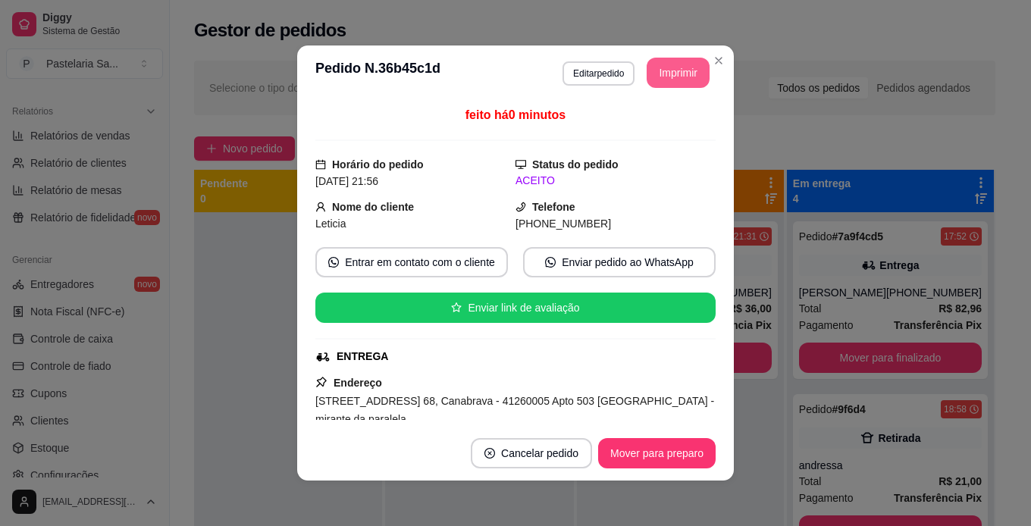
click at [668, 79] on button "Imprimir" at bounding box center [678, 73] width 63 height 30
click at [689, 461] on button "Mover para preparo" at bounding box center [657, 454] width 114 height 30
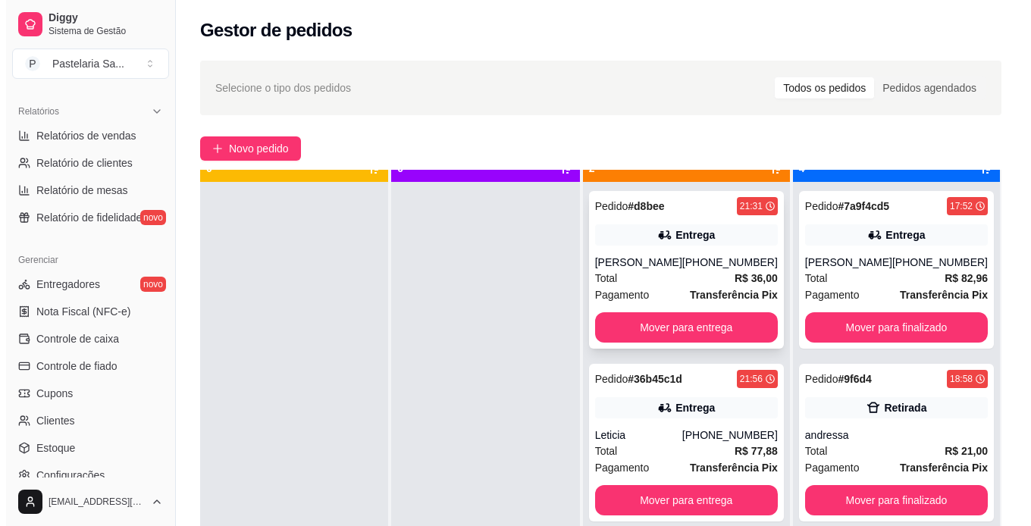
scroll to position [42, 0]
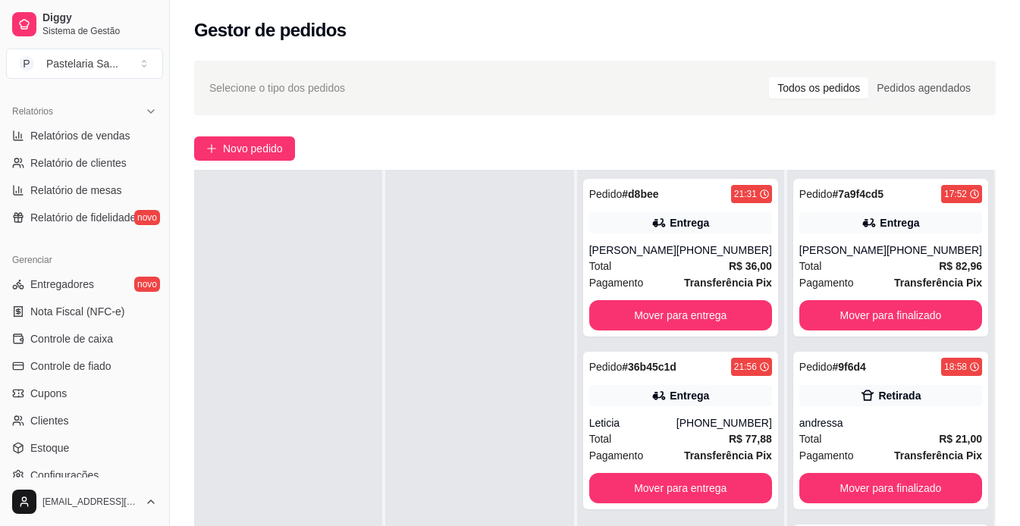
drag, startPoint x: 710, startPoint y: 433, endPoint x: 557, endPoint y: 445, distance: 152.8
drag, startPoint x: 557, startPoint y: 445, endPoint x: 518, endPoint y: 349, distance: 103.0
click at [518, 349] on div at bounding box center [479, 433] width 188 height 526
drag, startPoint x: 673, startPoint y: 433, endPoint x: 667, endPoint y: 421, distance: 13.6
click at [667, 421] on div "Pedido # 36b45c1d 21:56 Entrega Leticia [PHONE_NUMBER] Total R$ 77,88 Pagamento…" at bounding box center [680, 431] width 195 height 158
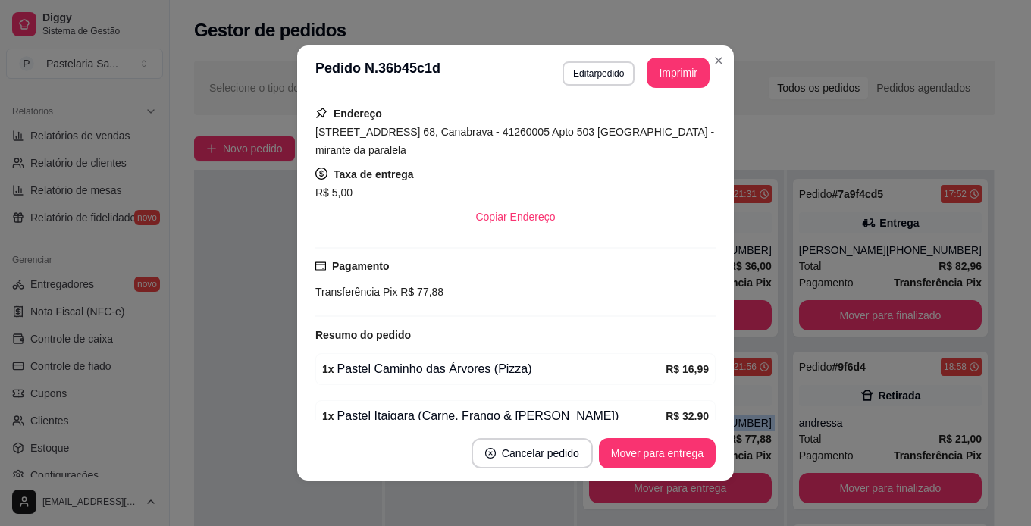
scroll to position [431, 0]
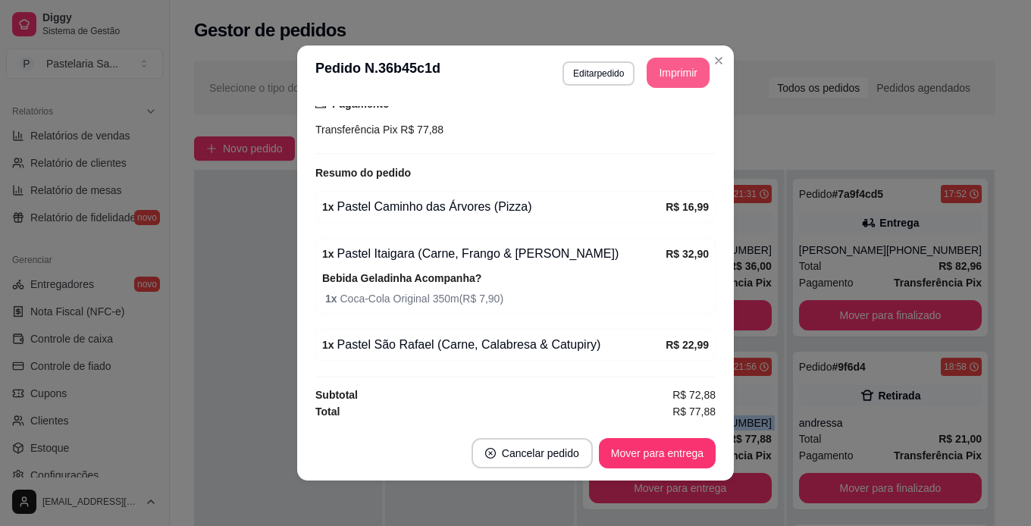
click at [668, 70] on button "Imprimir" at bounding box center [678, 73] width 63 height 30
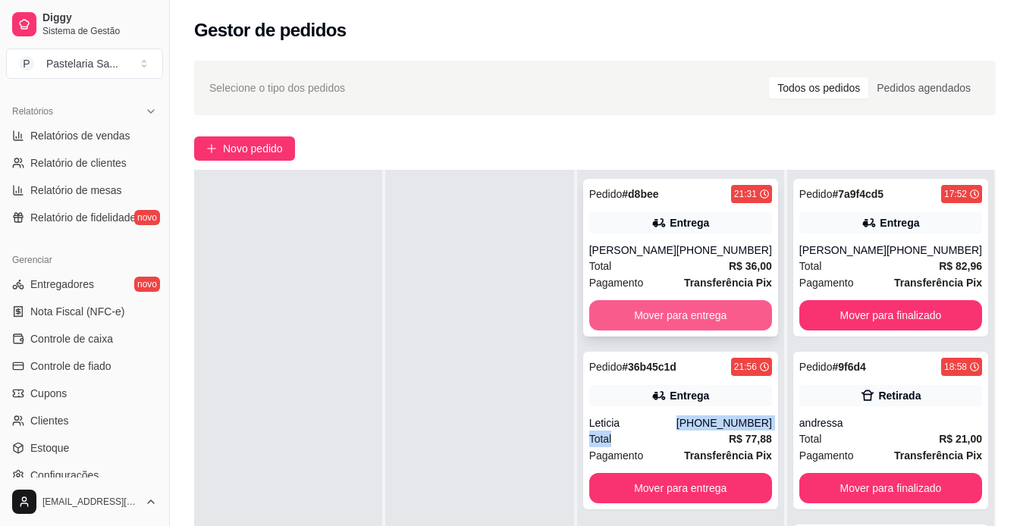
click at [665, 314] on button "Mover para entrega" at bounding box center [680, 315] width 183 height 30
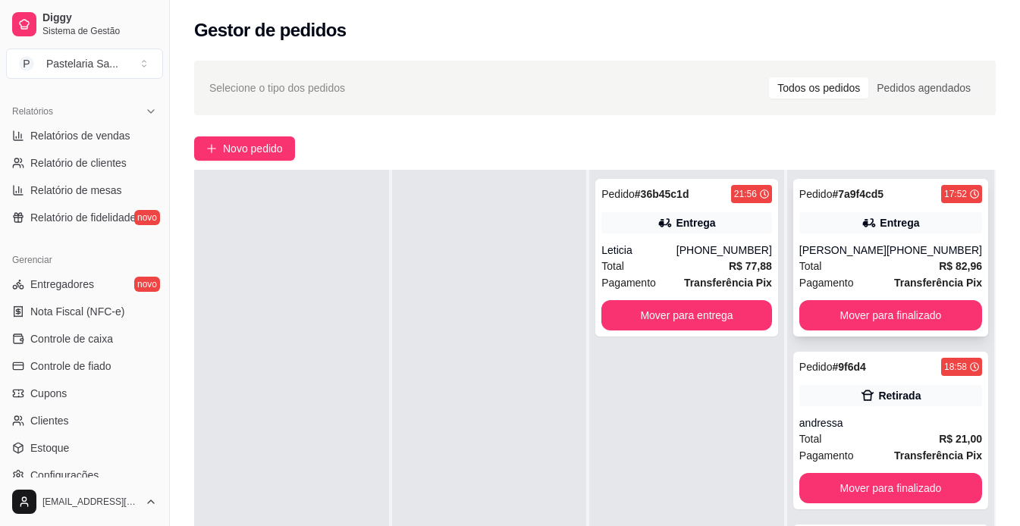
click at [831, 242] on div "Pedido # 7a9f4cd5 17:52 Entrega [PERSON_NAME] [PHONE_NUMBER] Total R$ 82,96 Pag…" at bounding box center [890, 258] width 195 height 158
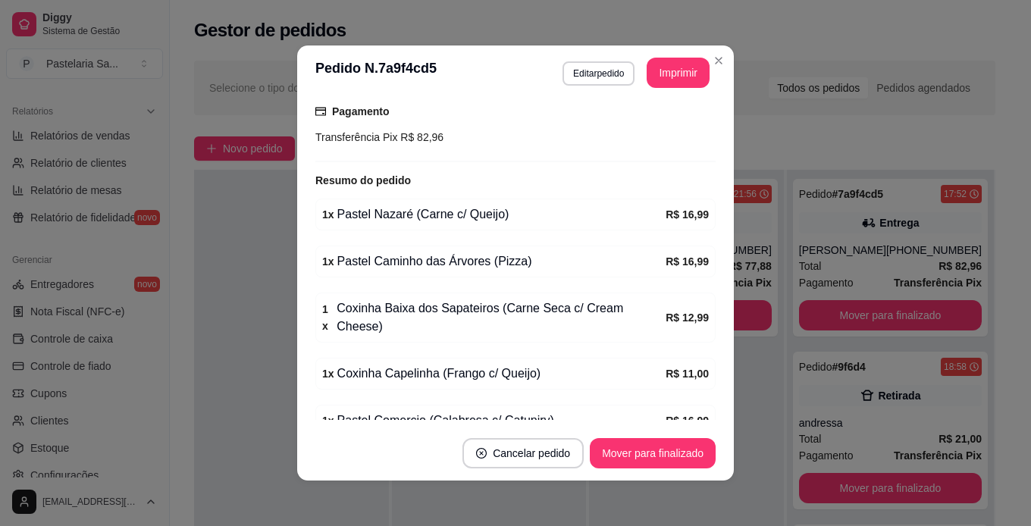
scroll to position [481, 0]
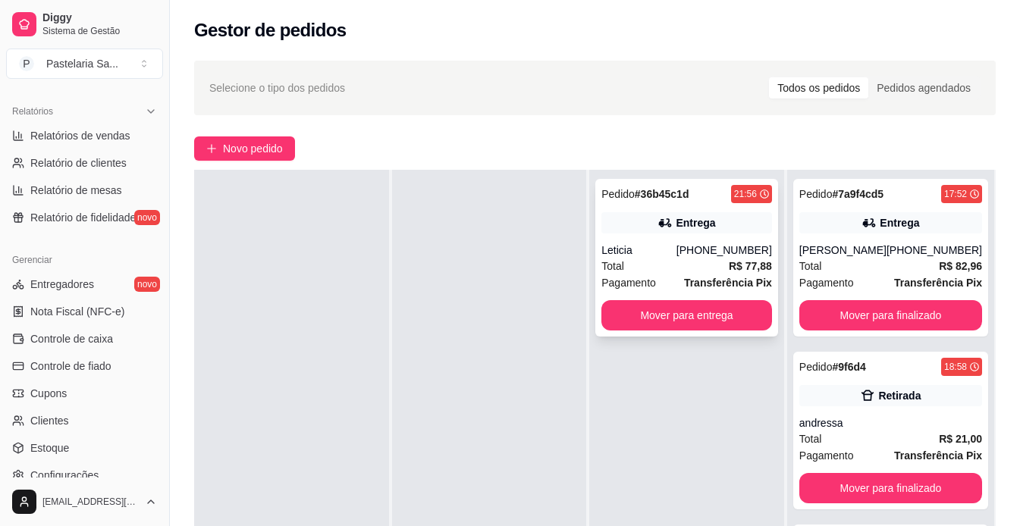
click at [668, 262] on div "Total R$ 77,88" at bounding box center [686, 266] width 171 height 17
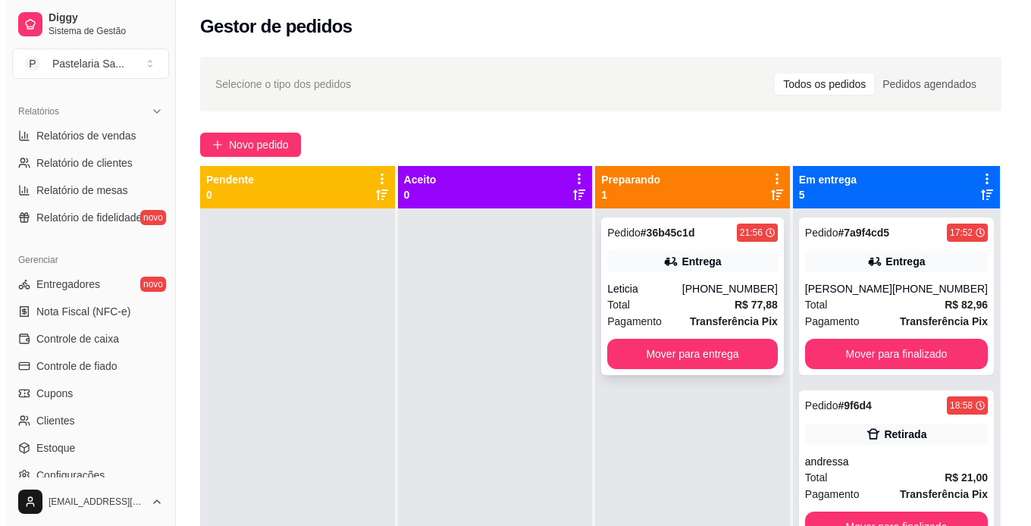
scroll to position [0, 0]
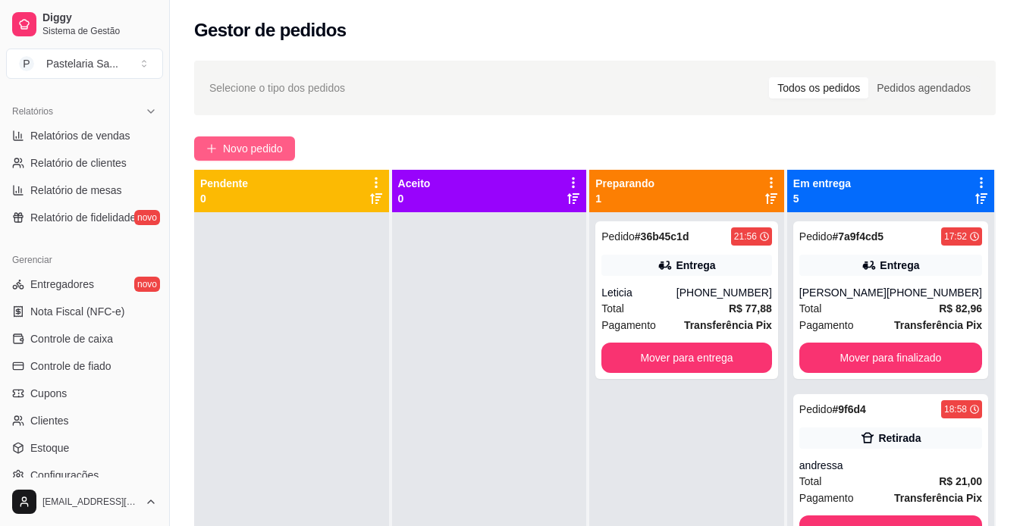
click at [276, 143] on span "Novo pedido" at bounding box center [253, 148] width 60 height 17
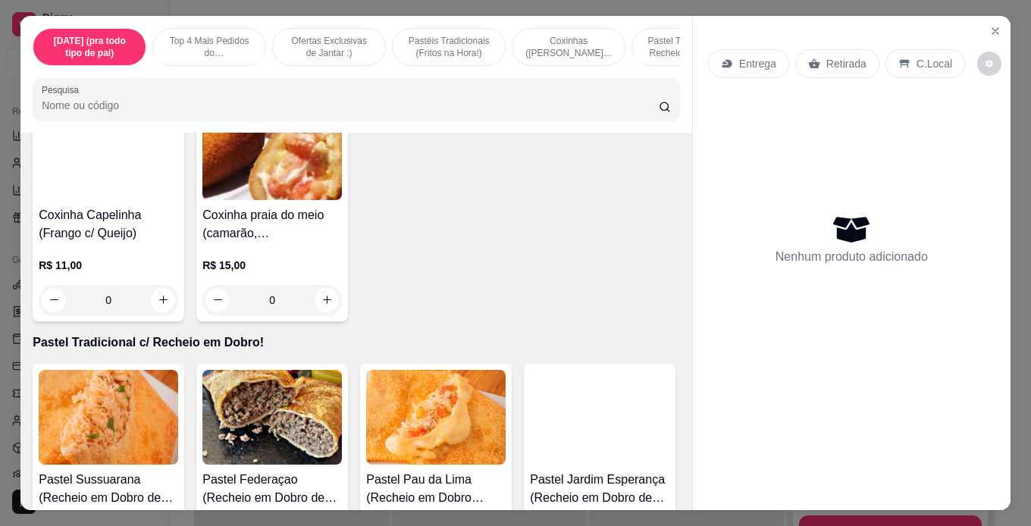
scroll to position [1895, 0]
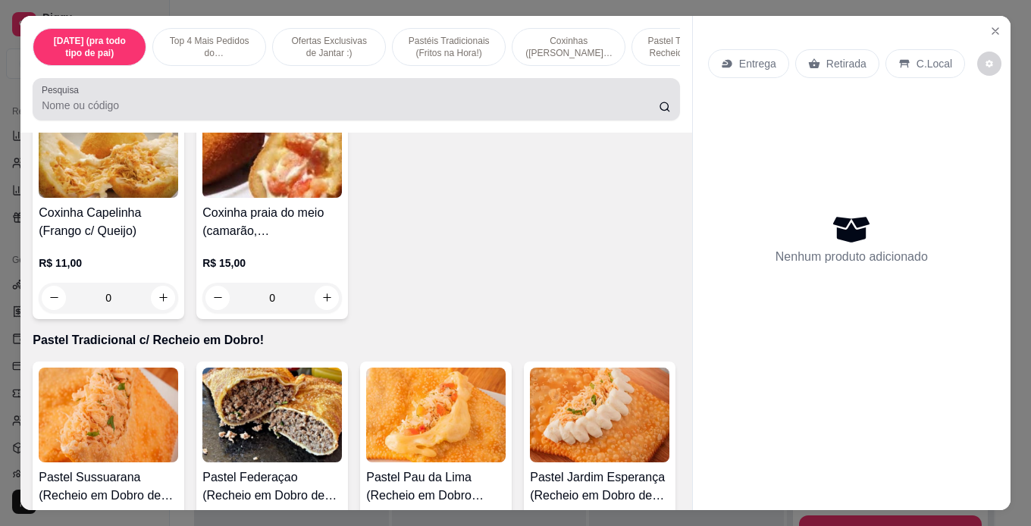
click at [659, 113] on icon at bounding box center [665, 107] width 12 height 12
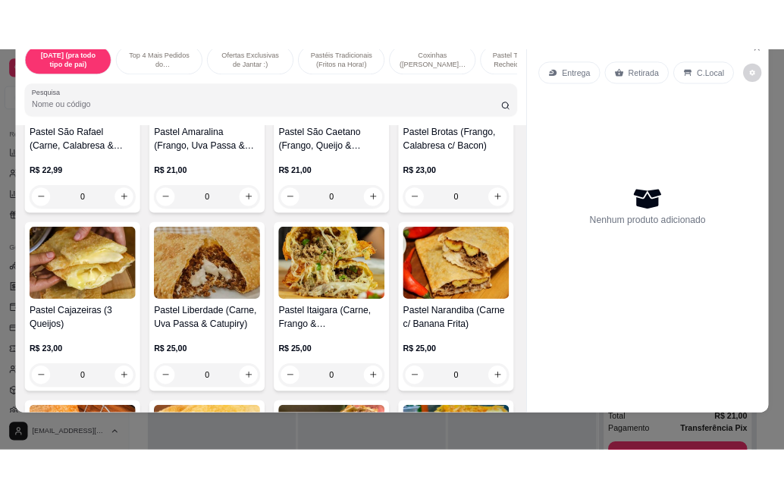
scroll to position [3032, 0]
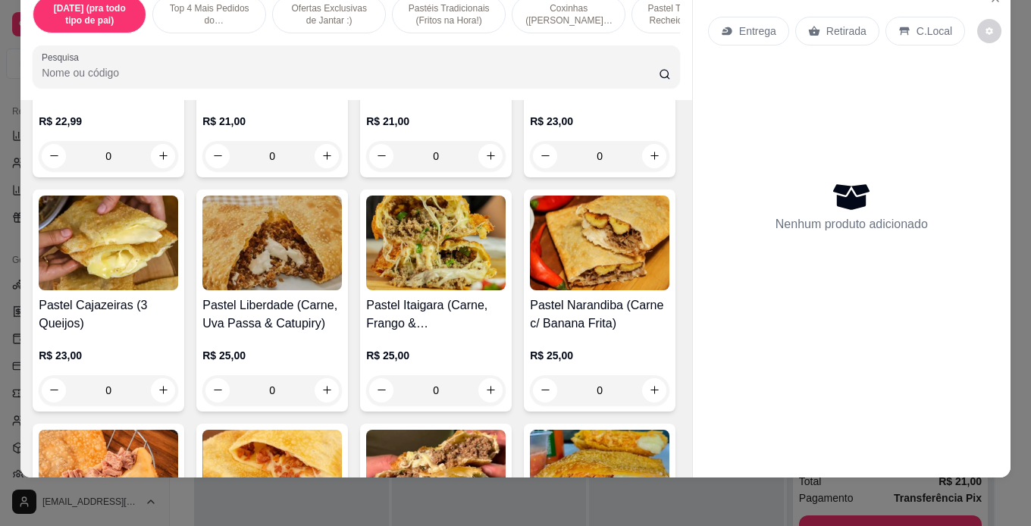
click at [321, 171] on div "0" at bounding box center [271, 156] width 139 height 30
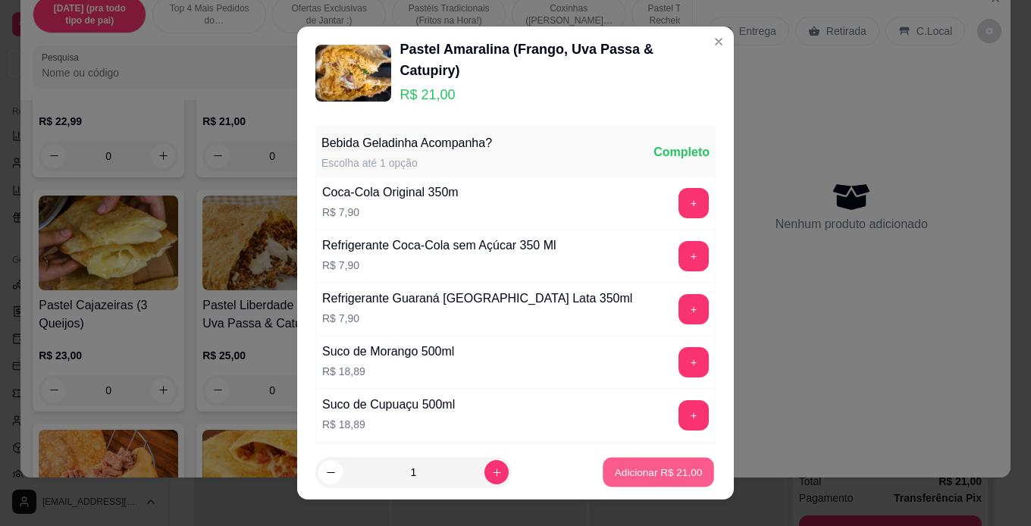
click at [615, 477] on p "Adicionar R$ 21,00" at bounding box center [659, 472] width 88 height 14
type input "1"
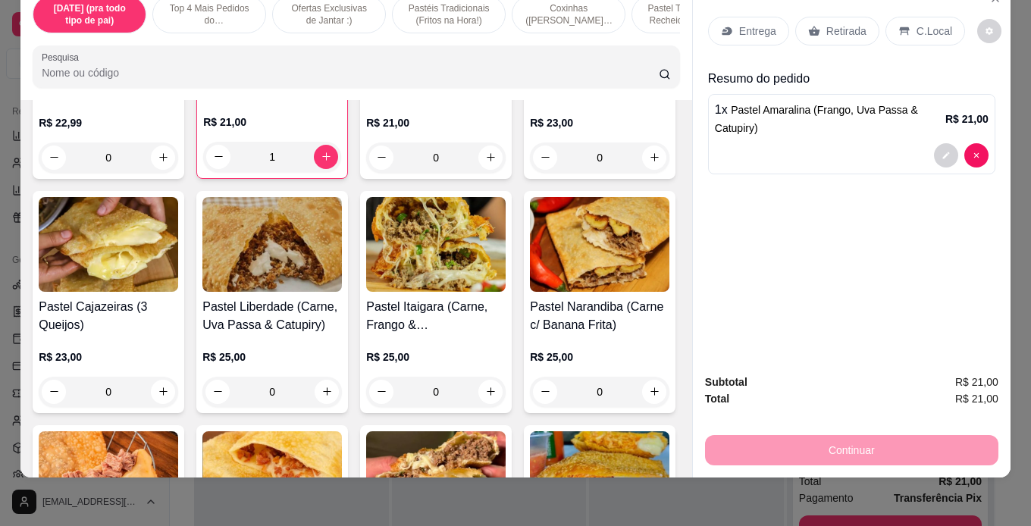
click at [155, 173] on div "0" at bounding box center [108, 158] width 139 height 30
click at [156, 173] on div "0" at bounding box center [108, 158] width 139 height 30
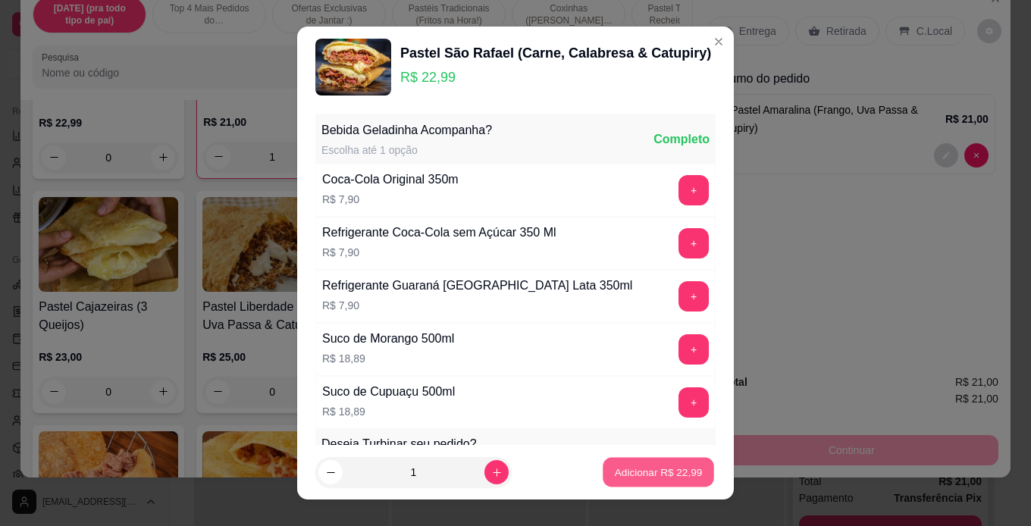
click at [607, 461] on button "Adicionar R$ 22,99" at bounding box center [658, 473] width 111 height 30
type input "1"
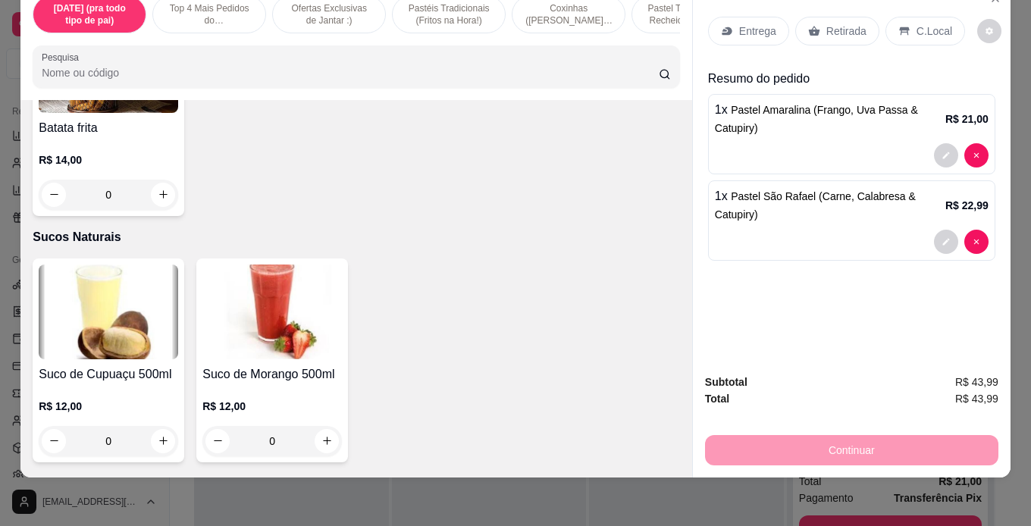
scroll to position [5458, 0]
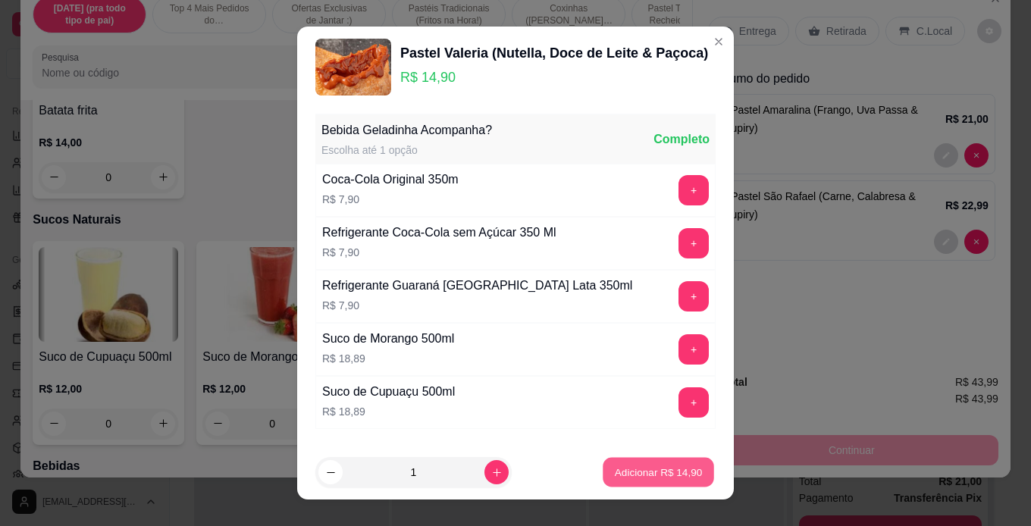
click at [615, 475] on p "Adicionar R$ 14,90" at bounding box center [659, 472] width 88 height 14
type input "1"
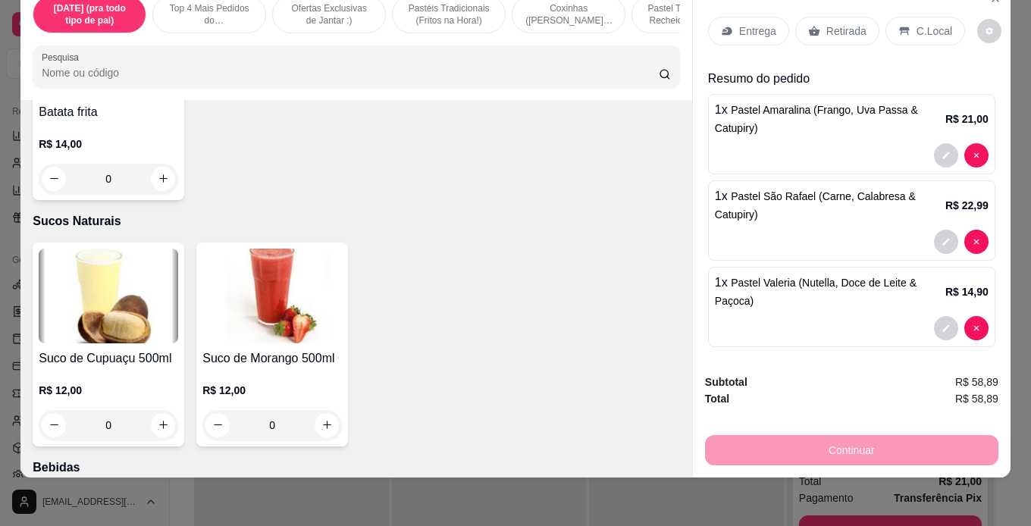
click at [826, 23] on p "Retirada" at bounding box center [846, 30] width 40 height 15
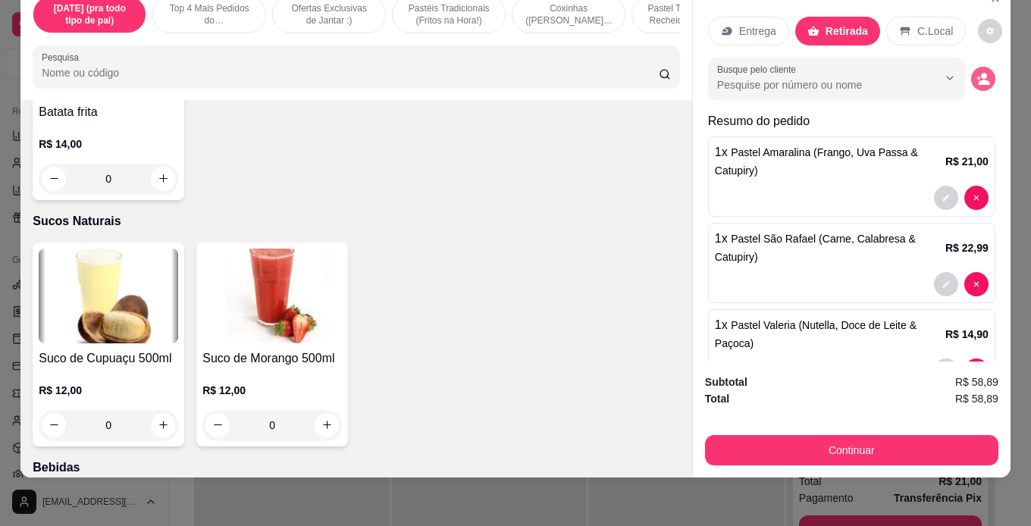
click at [976, 72] on icon "decrease-product-quantity" at bounding box center [983, 79] width 14 height 14
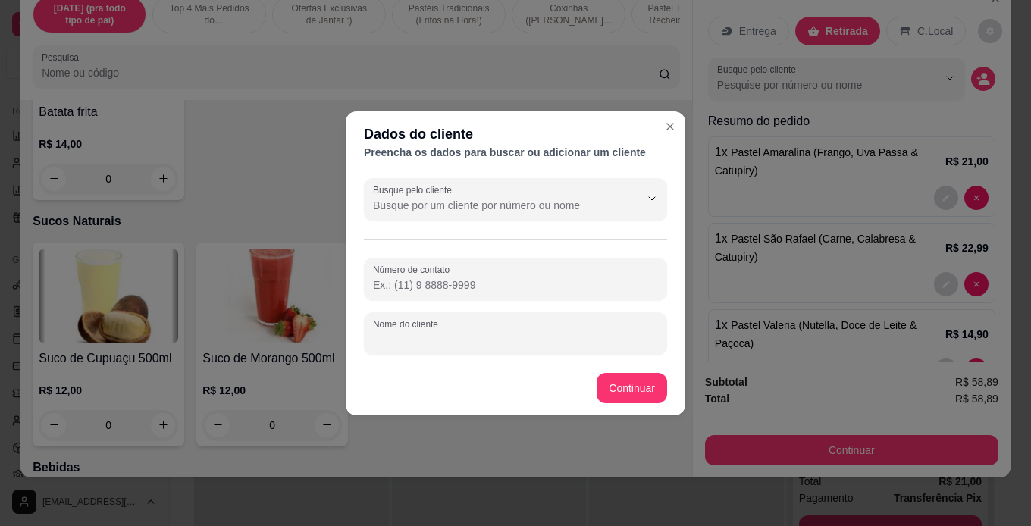
click at [628, 334] on input "Nome do cliente" at bounding box center [515, 339] width 285 height 15
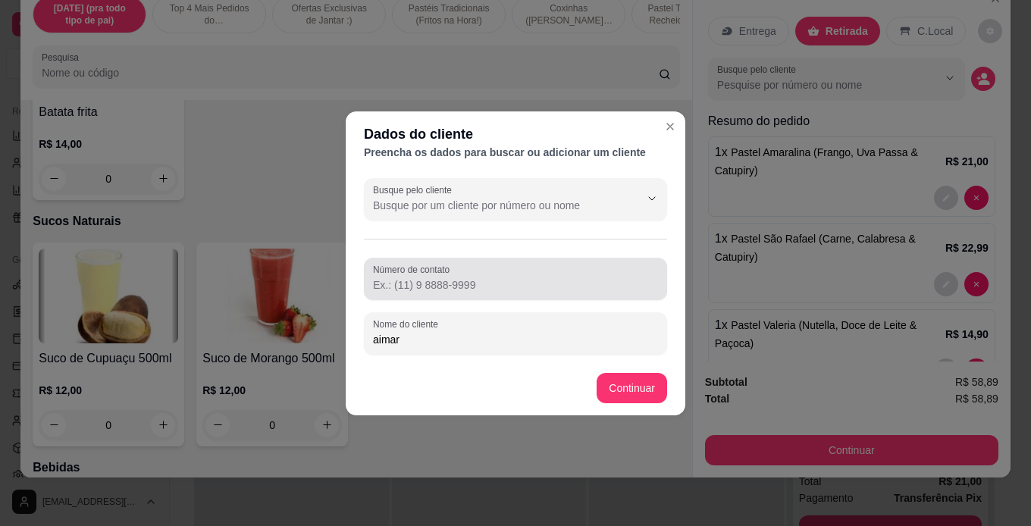
type input "aimar"
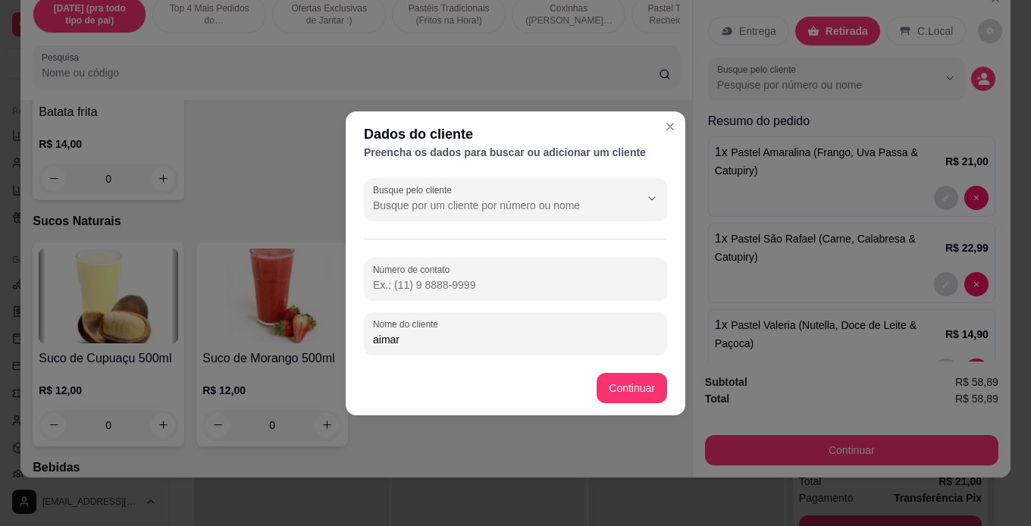
click at [597, 286] on input "Número de contato" at bounding box center [515, 284] width 285 height 15
type input "95158-8149"
click at [619, 371] on footer "Continuar" at bounding box center [516, 388] width 340 height 55
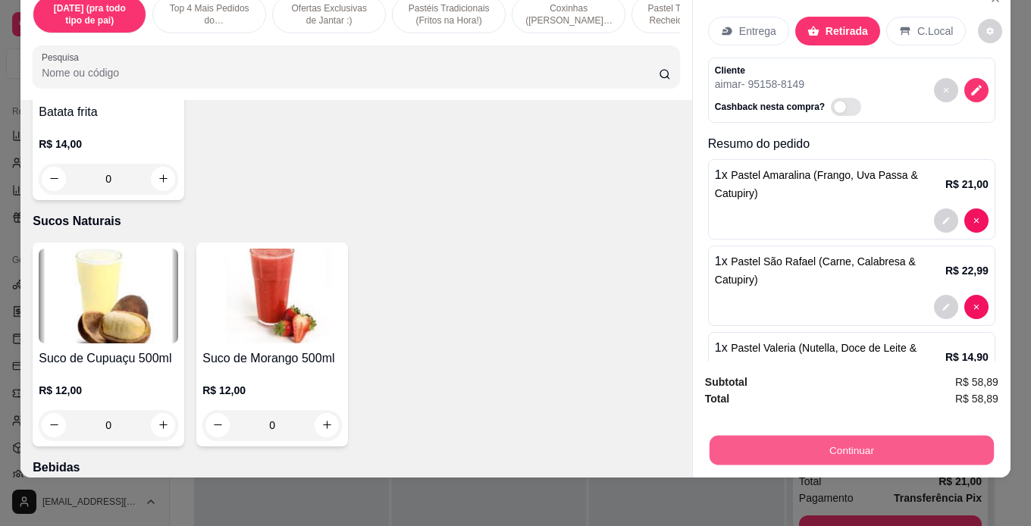
click at [887, 440] on button "Continuar" at bounding box center [852, 451] width 284 height 30
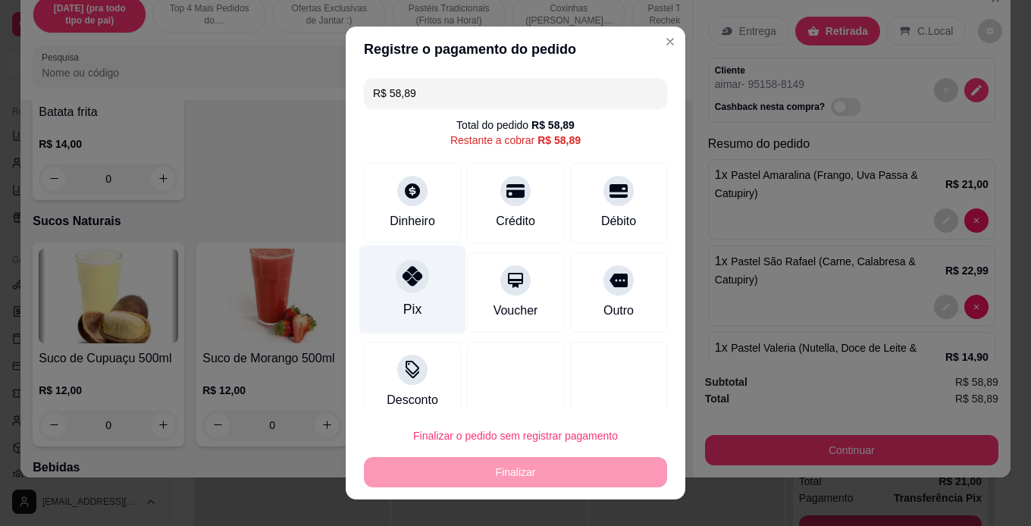
click at [403, 283] on icon at bounding box center [413, 276] width 20 height 20
type input "R$ 0,00"
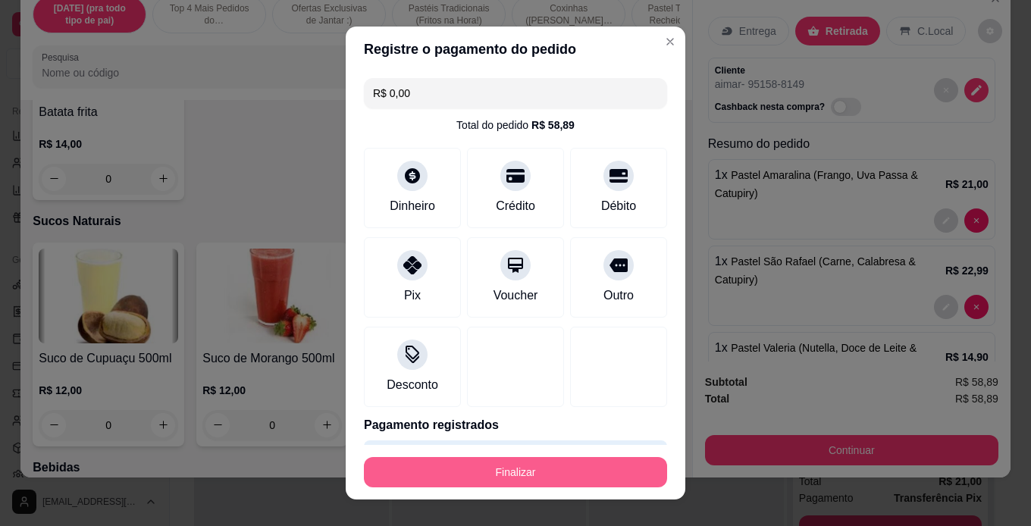
click at [464, 473] on button "Finalizar" at bounding box center [515, 472] width 303 height 30
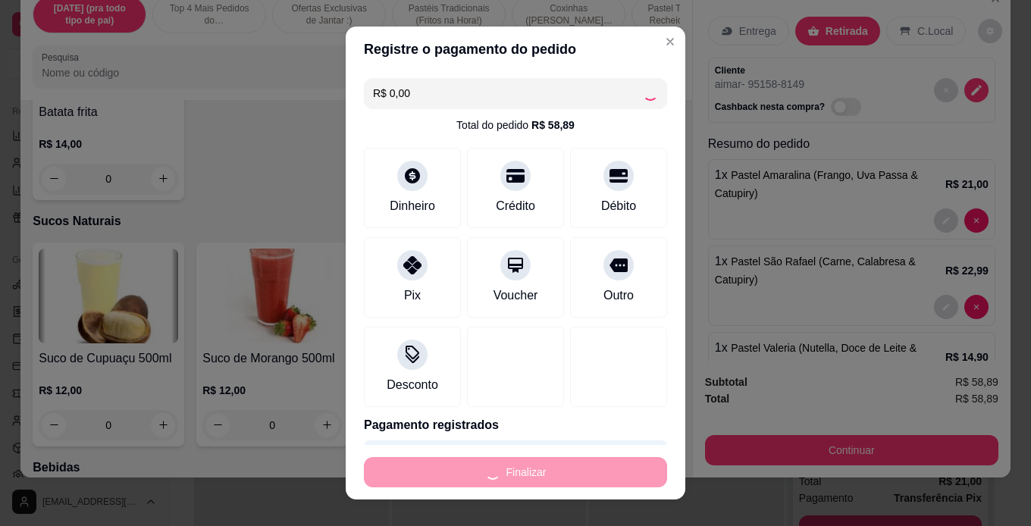
type input "0"
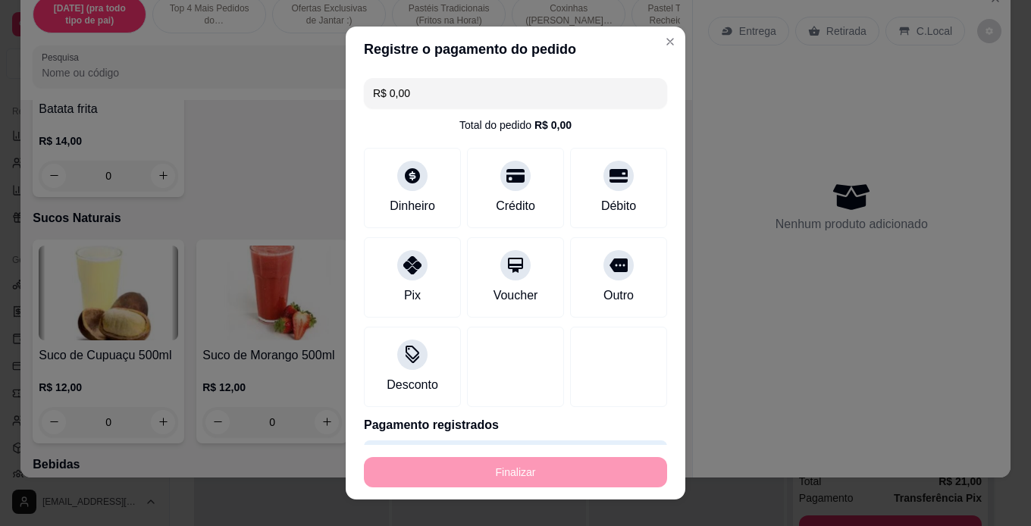
type input "-R$ 58,89"
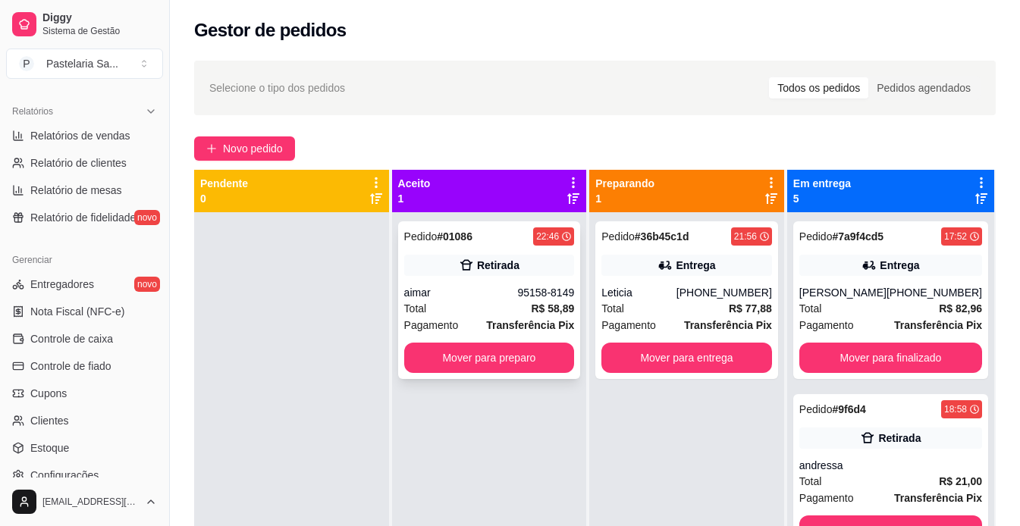
click at [522, 309] on div "Total R$ 58,89" at bounding box center [489, 308] width 171 height 17
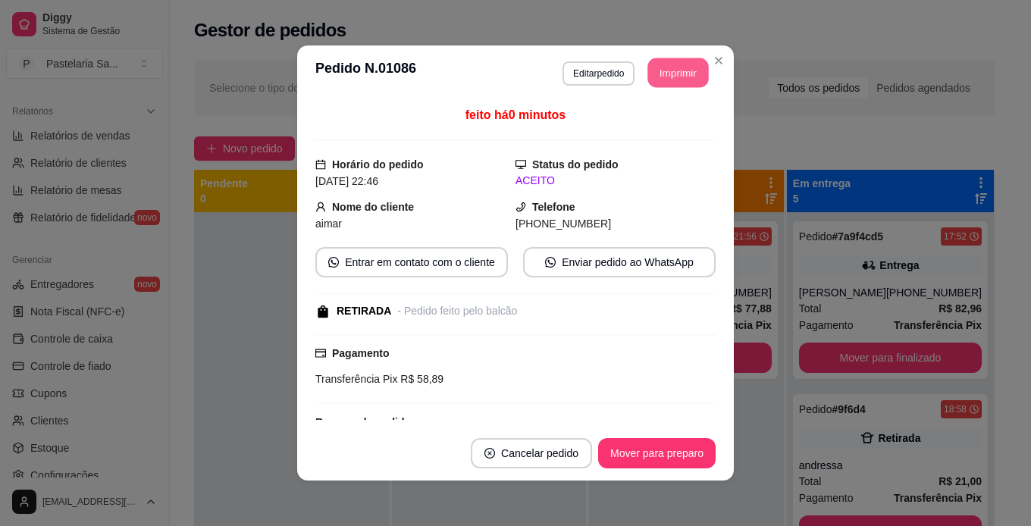
click at [669, 74] on button "Imprimir" at bounding box center [678, 73] width 61 height 30
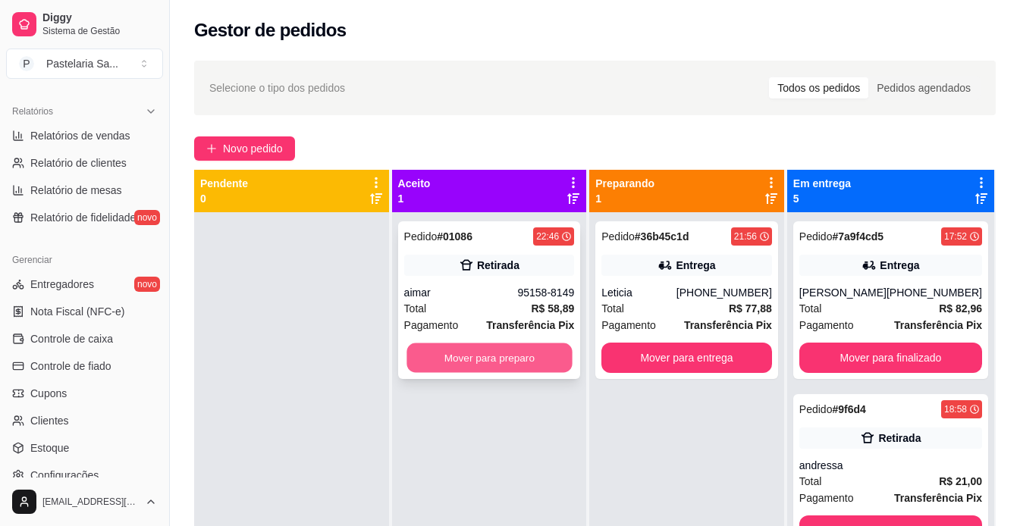
click at [531, 351] on button "Mover para preparo" at bounding box center [488, 358] width 165 height 30
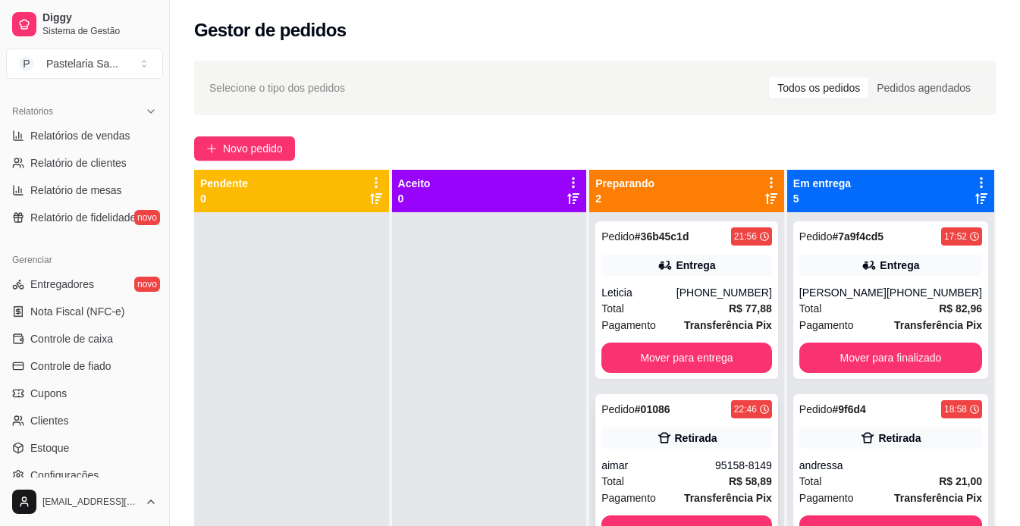
scroll to position [42, 0]
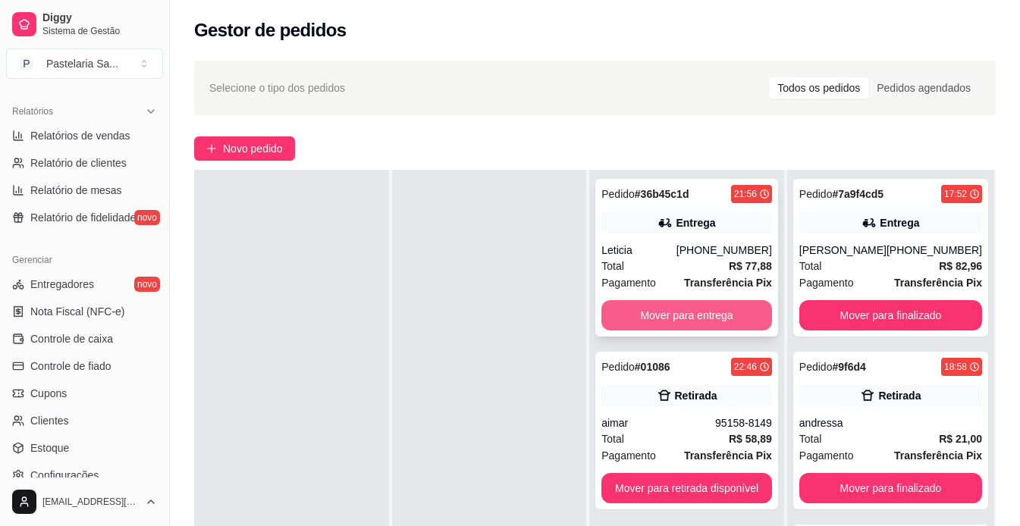
click at [728, 315] on button "Mover para entrega" at bounding box center [686, 315] width 171 height 30
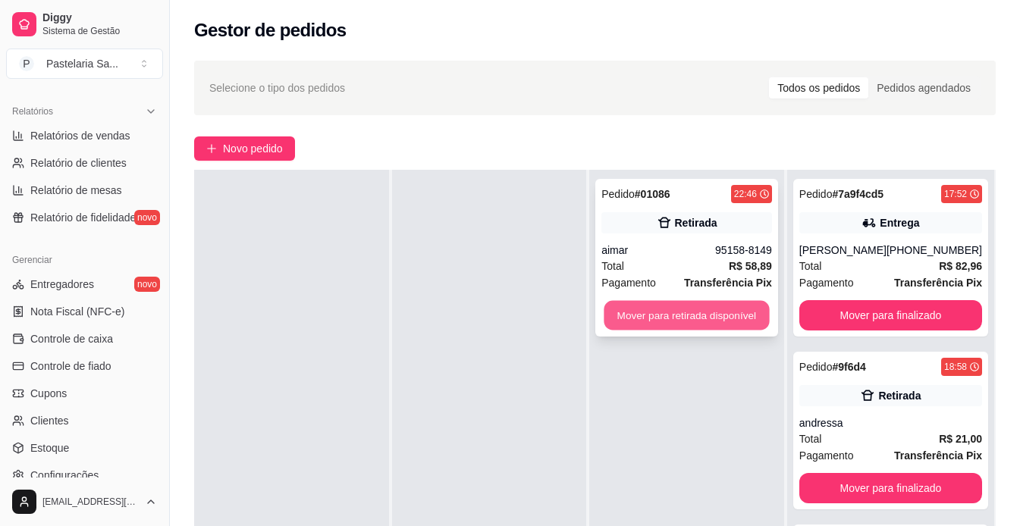
click at [737, 315] on button "Mover para retirada disponível" at bounding box center [686, 316] width 165 height 30
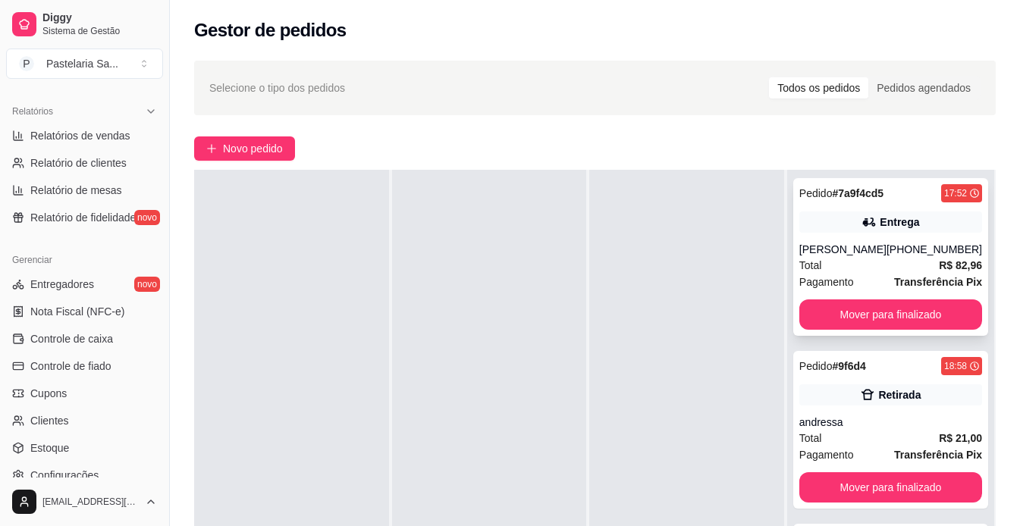
scroll to position [0, 0]
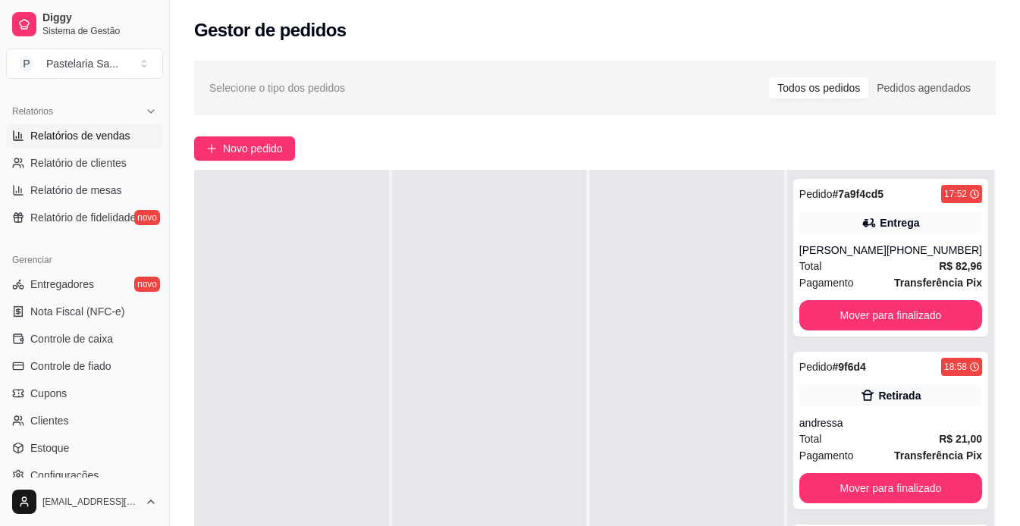
click at [117, 133] on span "Relatórios de vendas" at bounding box center [80, 135] width 100 height 15
select select "ALL"
select select "0"
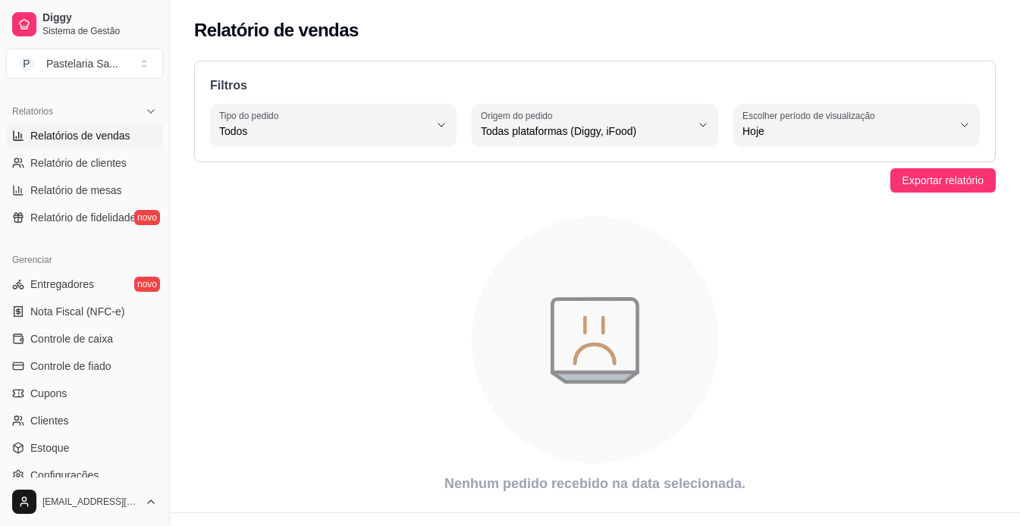
click at [97, 132] on span "Relatórios de vendas" at bounding box center [80, 135] width 100 height 15
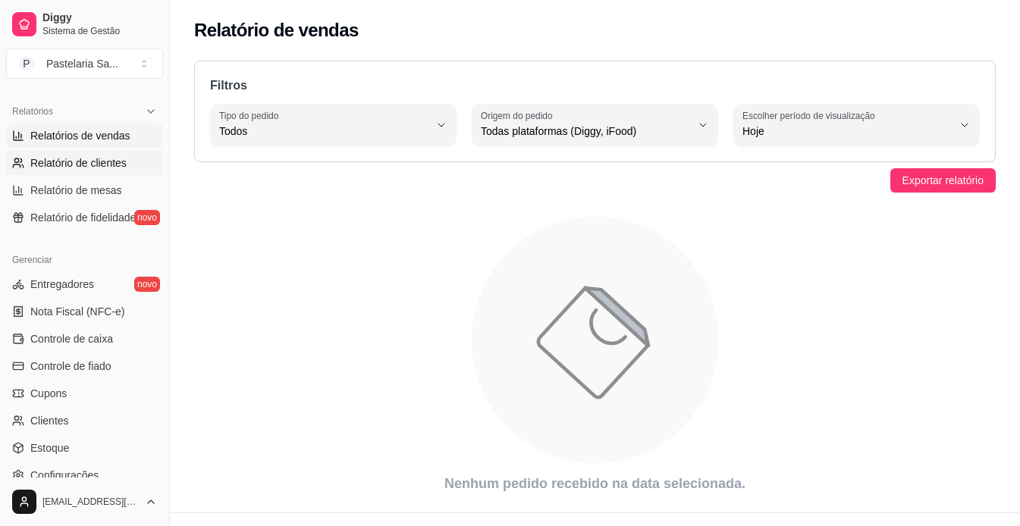
click at [96, 162] on span "Relatório de clientes" at bounding box center [78, 162] width 96 height 15
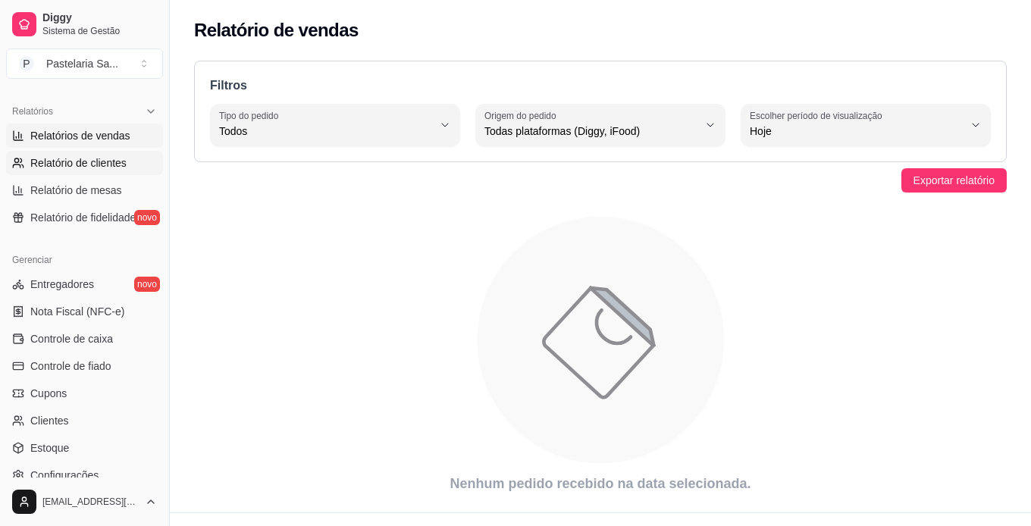
select select "30"
select select "HIGHEST_TOTAL_SPENT_WITH_ORDERS"
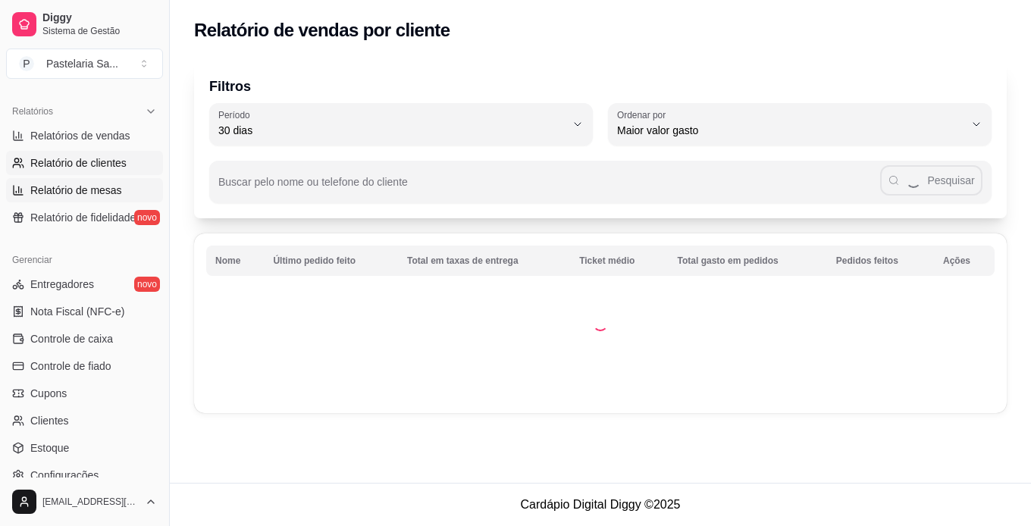
click at [89, 183] on span "Relatório de mesas" at bounding box center [76, 190] width 92 height 15
select select "TOTAL_OF_ORDERS"
select select "7"
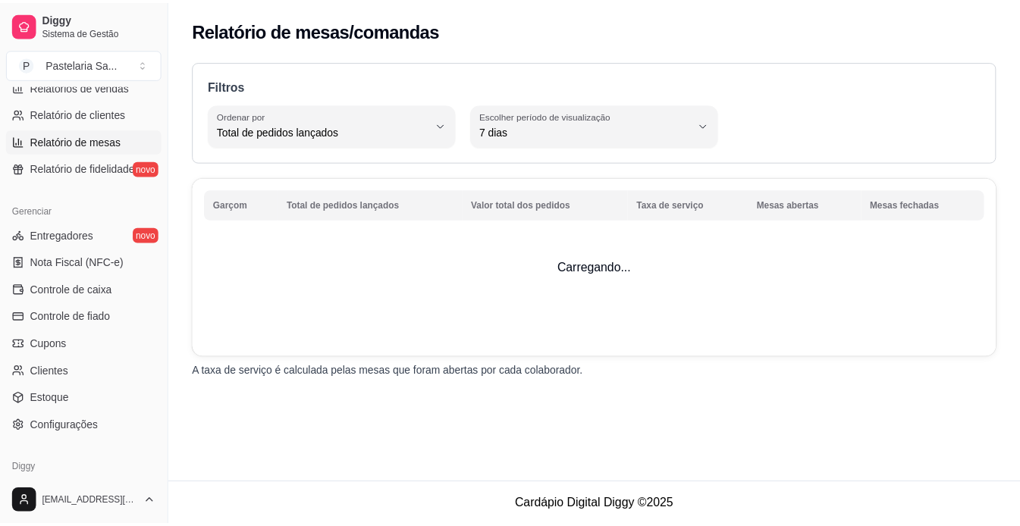
scroll to position [565, 0]
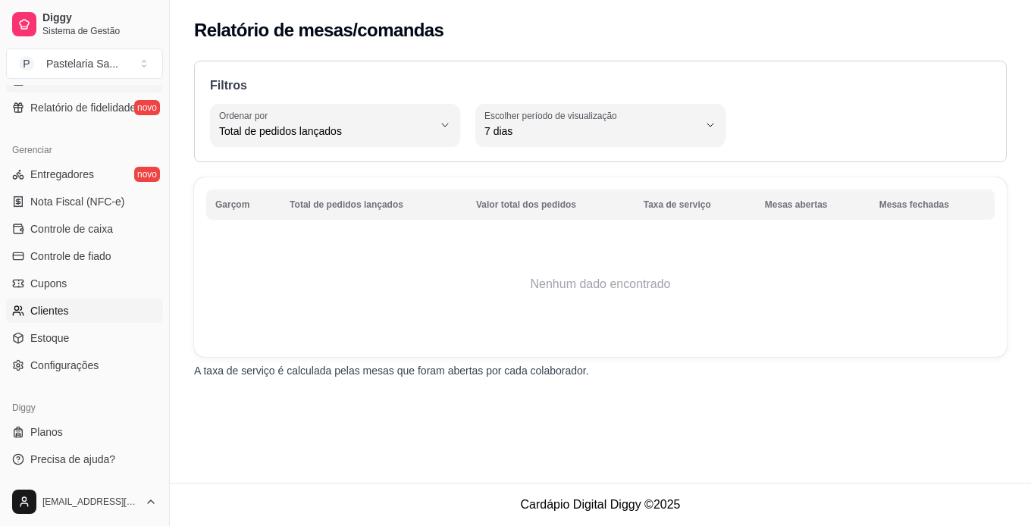
click at [89, 310] on link "Clientes" at bounding box center [84, 311] width 157 height 24
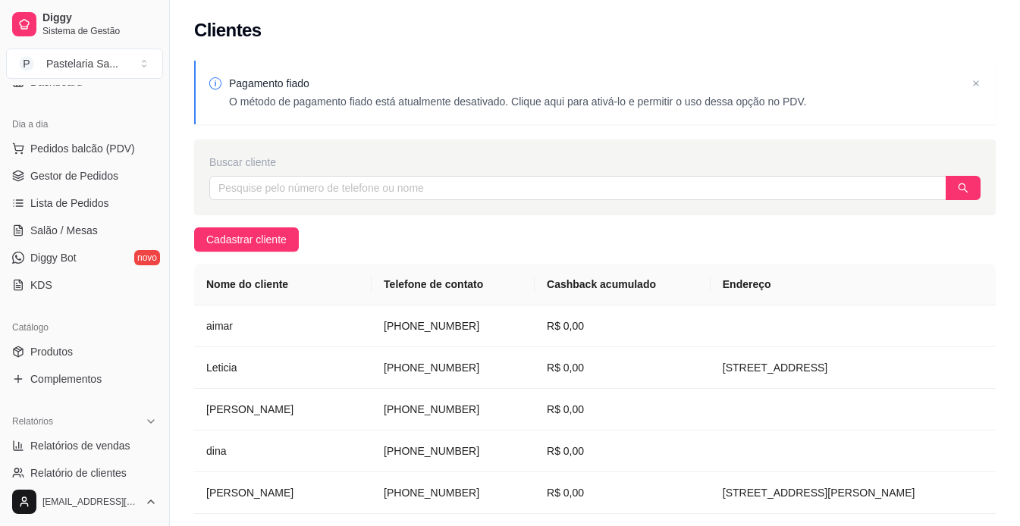
scroll to position [110, 0]
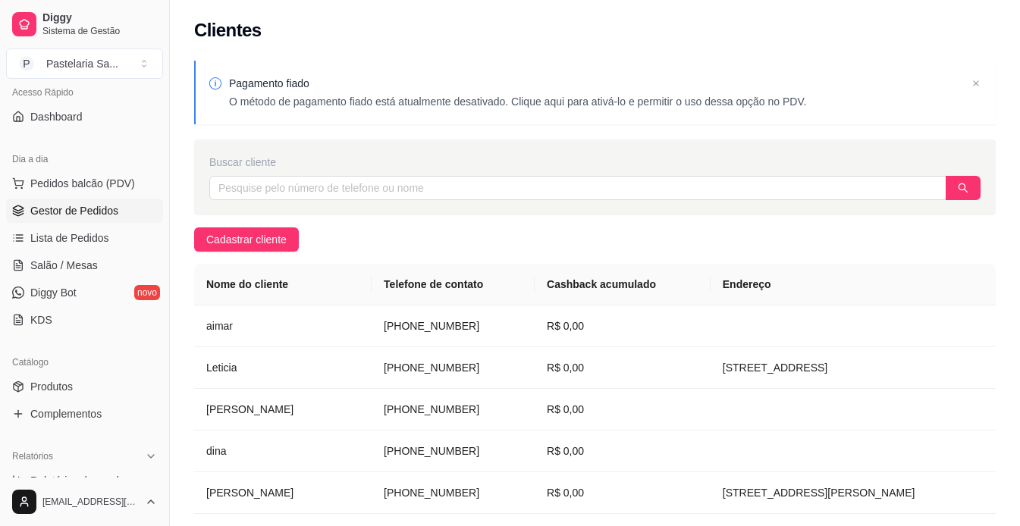
click at [101, 211] on span "Gestor de Pedidos" at bounding box center [74, 210] width 88 height 15
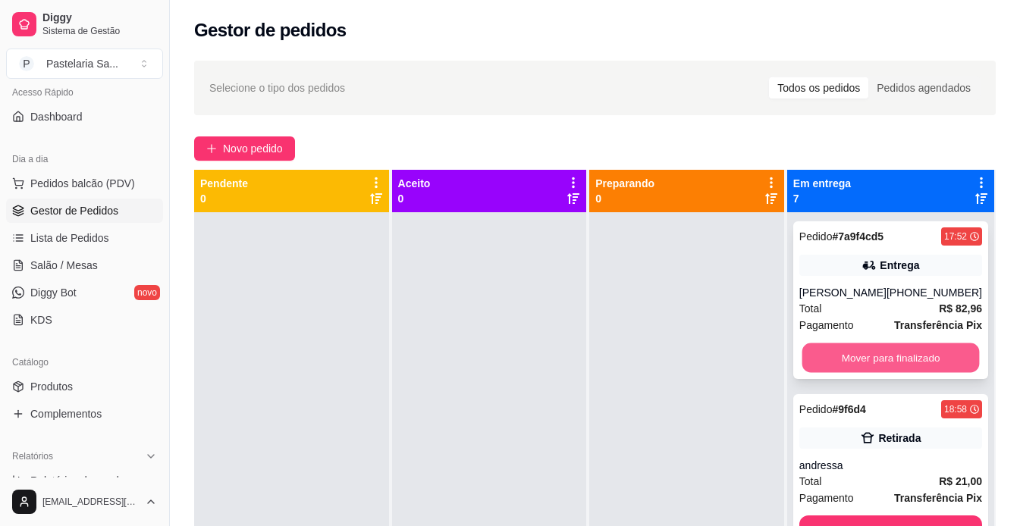
click at [941, 356] on button "Mover para finalizado" at bounding box center [889, 358] width 177 height 30
click at [924, 352] on button "Mover para finalizado" at bounding box center [890, 358] width 183 height 30
click at [930, 361] on button "Mover para finalizado" at bounding box center [889, 358] width 177 height 30
click at [930, 361] on button "Mover para finalizado" at bounding box center [890, 358] width 183 height 30
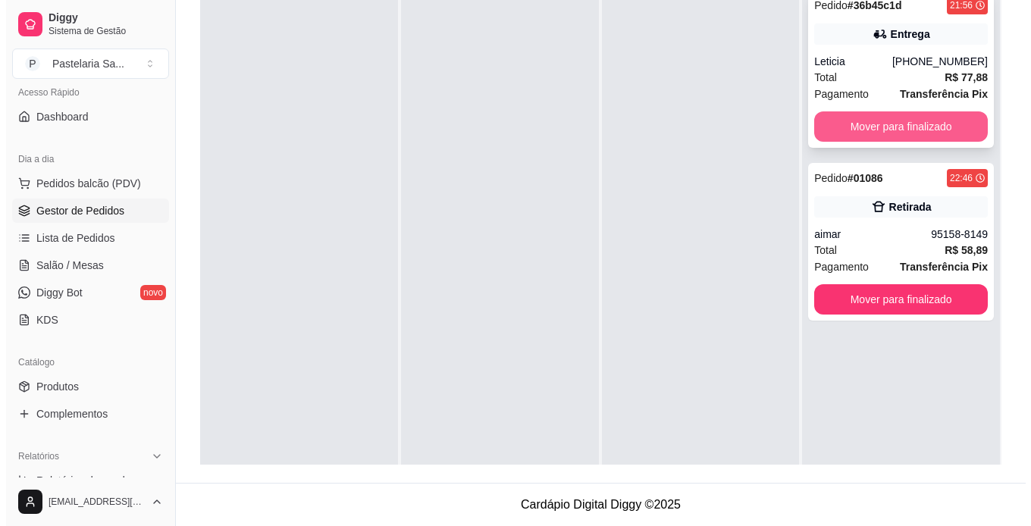
scroll to position [155, 0]
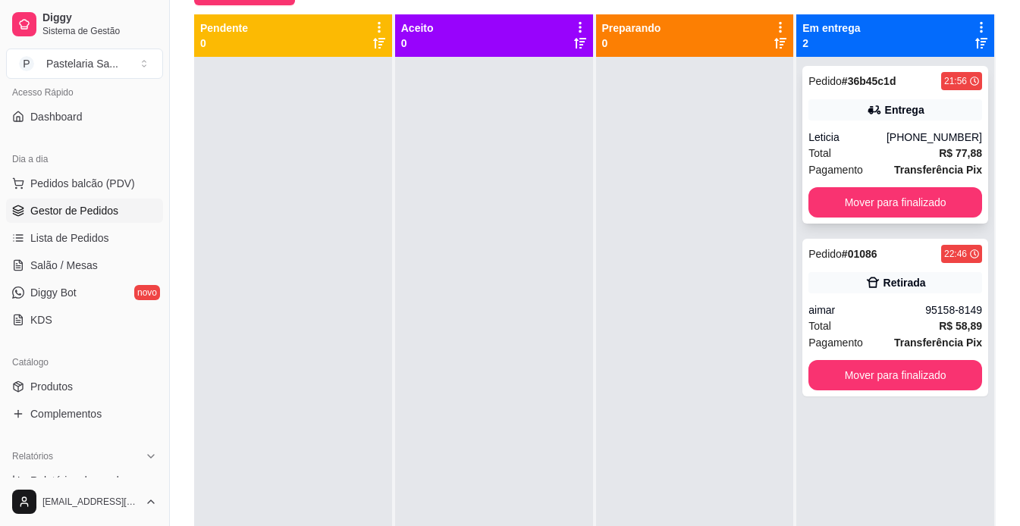
click at [898, 125] on div "Pedido # 36b45c1d 21:56 Entrega Leticia [PHONE_NUMBER] Total R$ 77,88 Pagamento…" at bounding box center [895, 145] width 186 height 158
click at [928, 271] on div "Pedido # 01086 22:46 Retirada aimar 95158-8149 Total R$ 58,89 Pagamento Transfe…" at bounding box center [895, 318] width 186 height 158
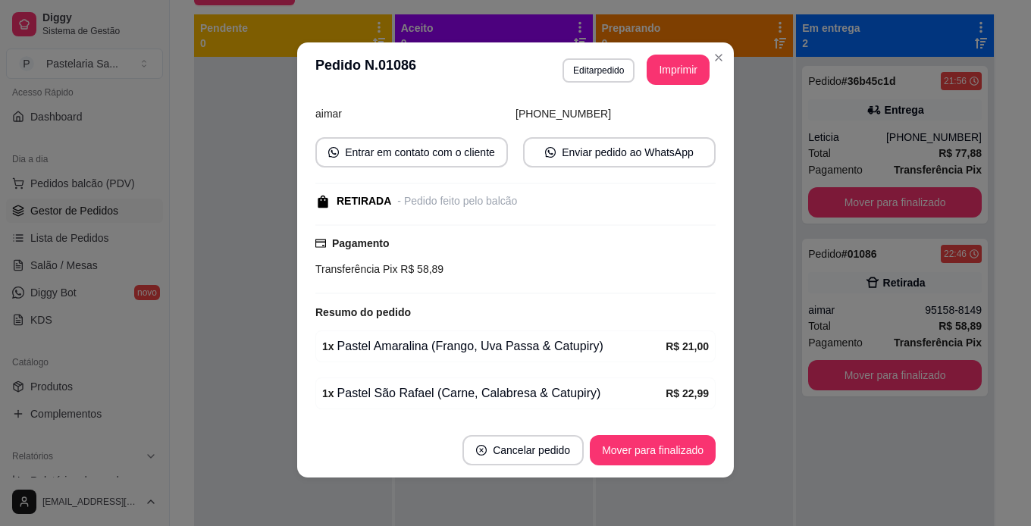
scroll to position [0, 0]
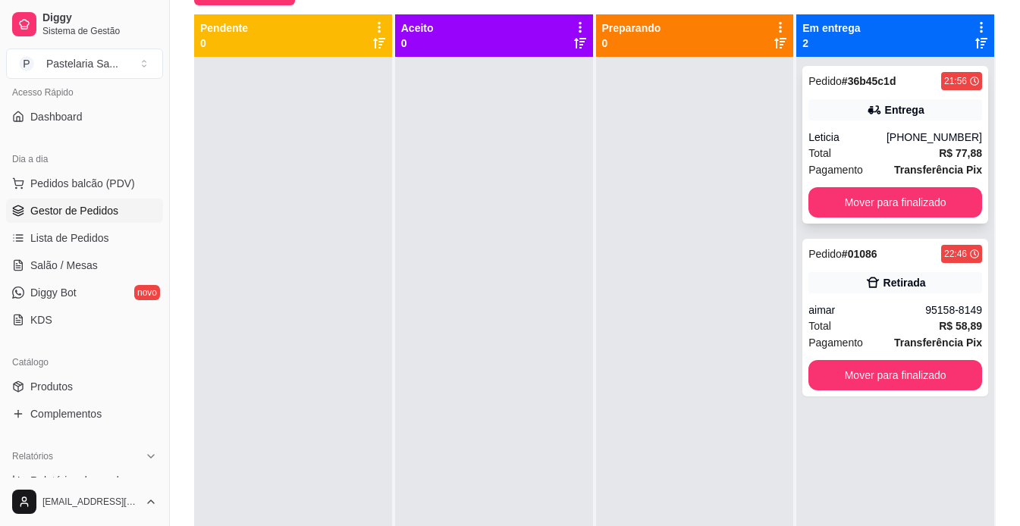
click at [874, 151] on div "Total R$ 77,88" at bounding box center [895, 153] width 174 height 17
click at [877, 117] on div "Entrega" at bounding box center [895, 109] width 174 height 21
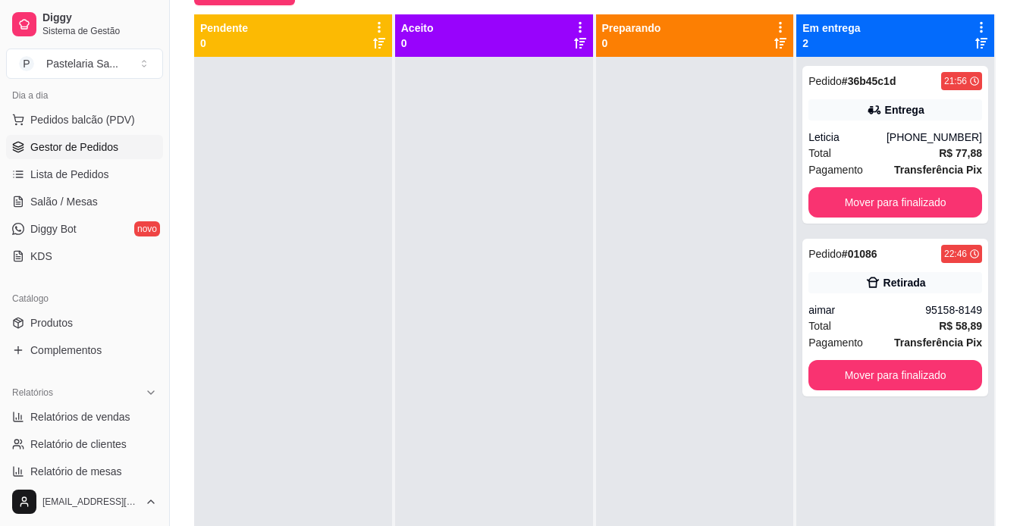
scroll to position [413, 0]
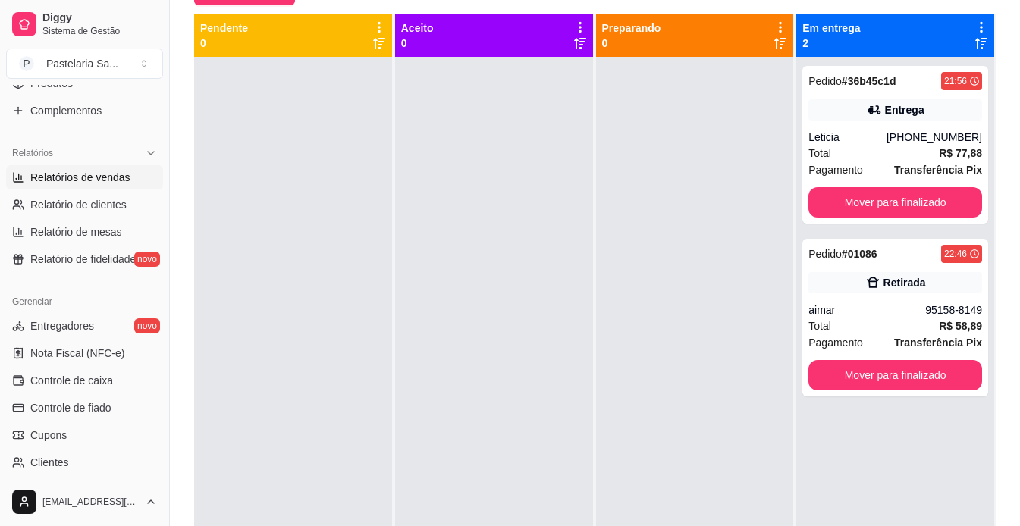
click at [96, 182] on span "Relatórios de vendas" at bounding box center [80, 177] width 100 height 15
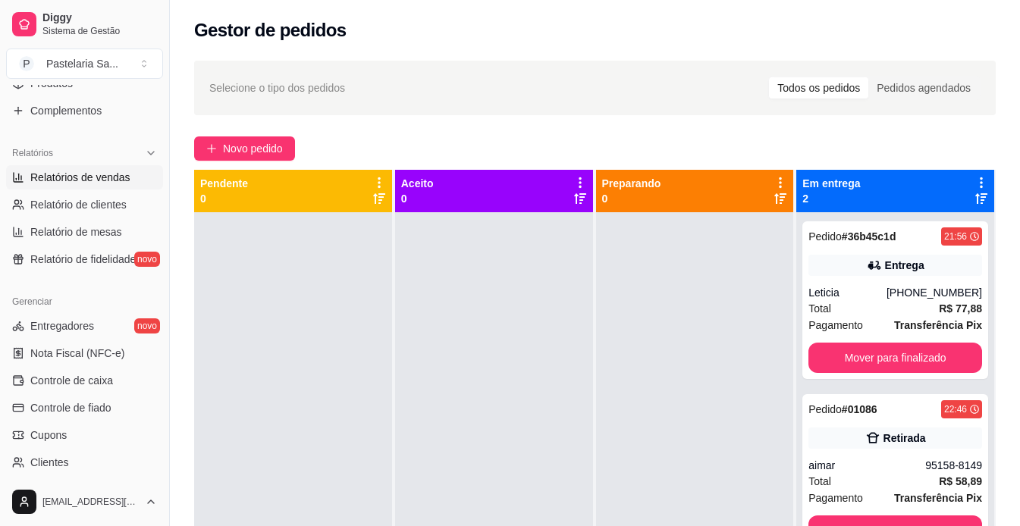
select select "ALL"
select select "0"
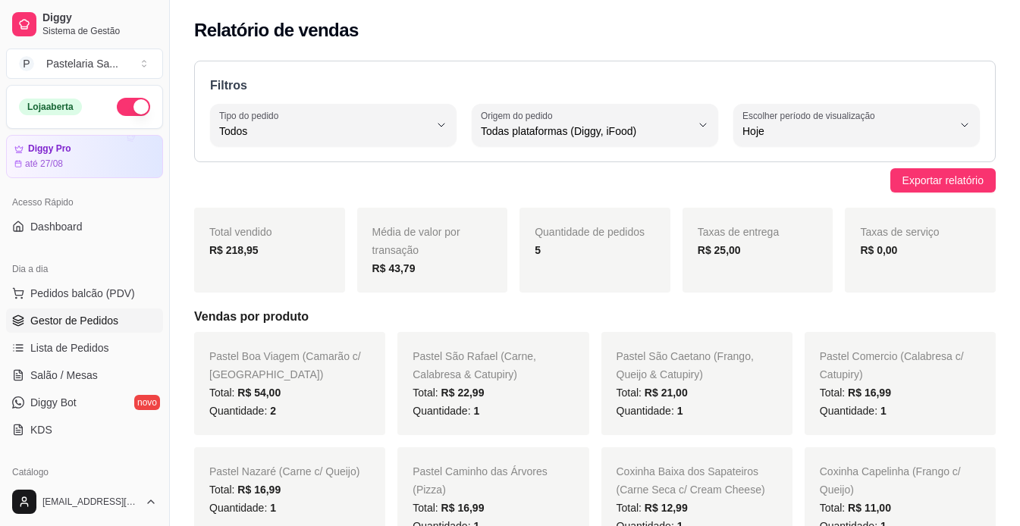
click at [77, 331] on link "Gestor de Pedidos" at bounding box center [84, 321] width 157 height 24
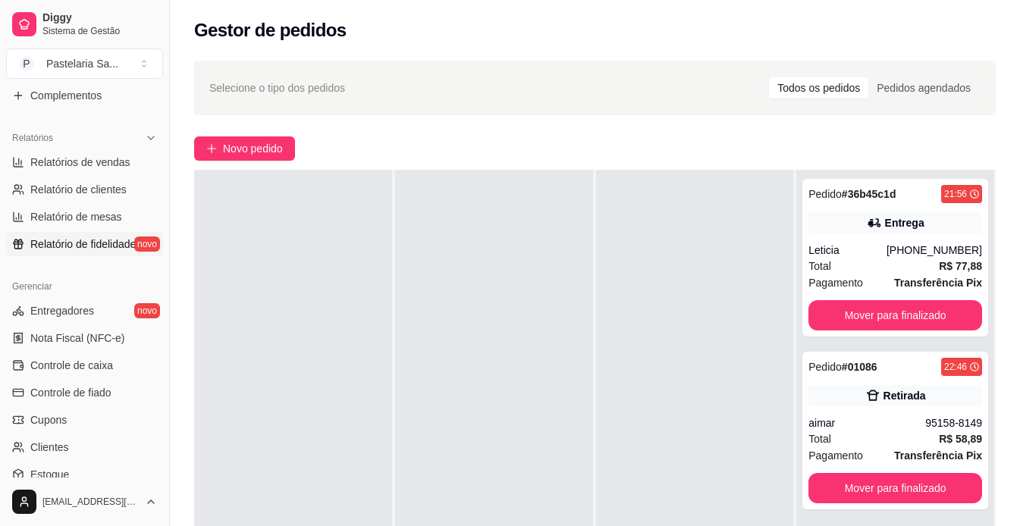
scroll to position [455, 0]
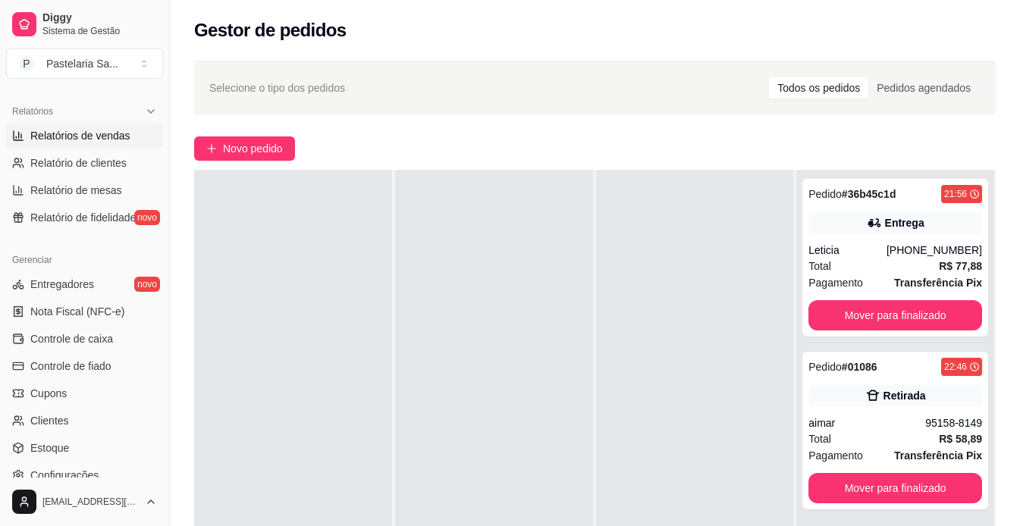
click at [81, 133] on span "Relatórios de vendas" at bounding box center [80, 135] width 100 height 15
select select "ALL"
select select "0"
